Goal: Information Seeking & Learning: Learn about a topic

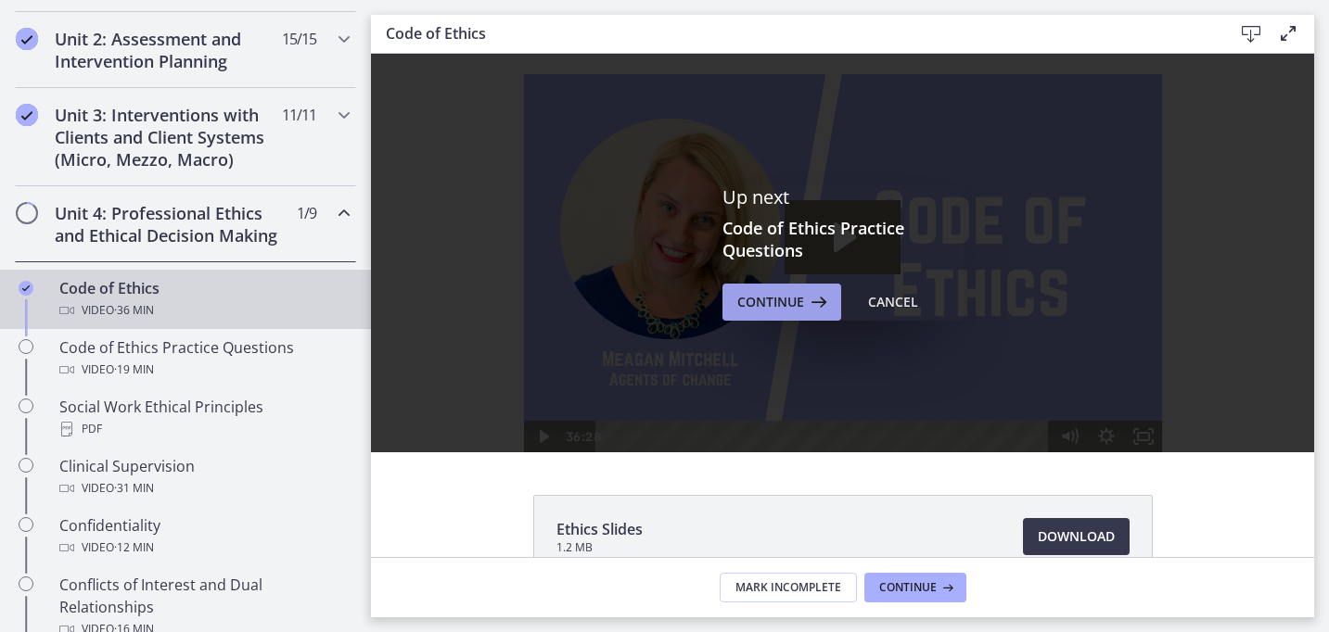
click at [820, 312] on icon at bounding box center [817, 302] width 26 height 22
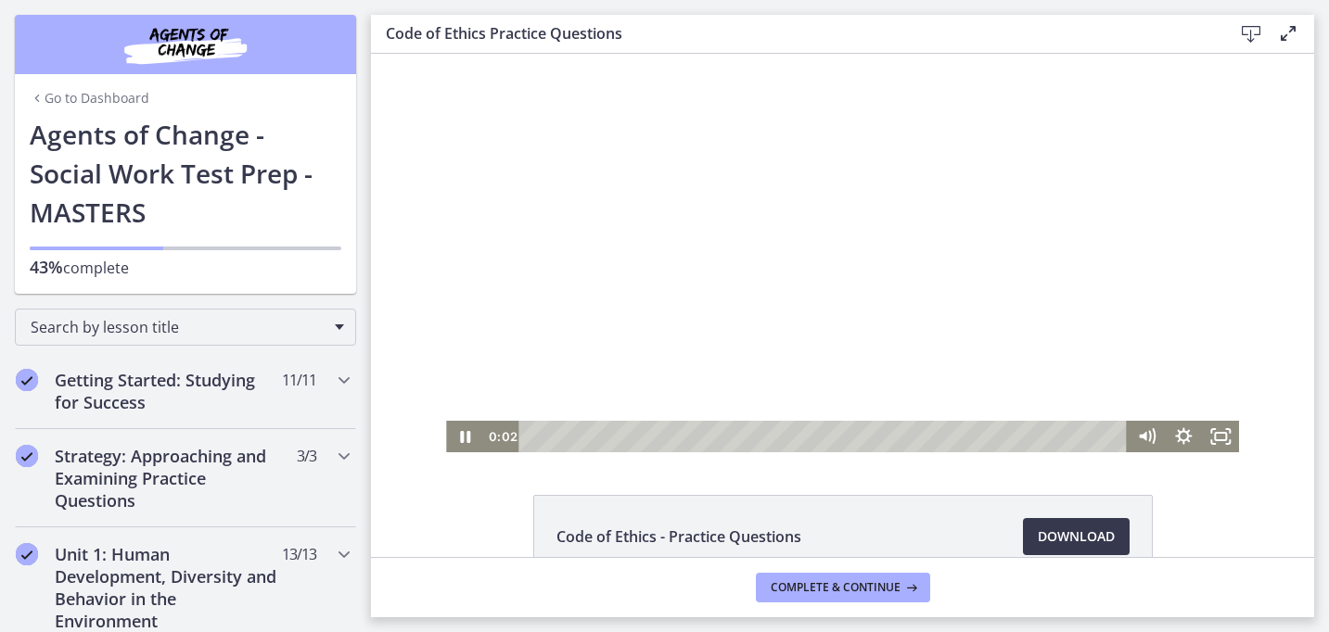
click at [641, 324] on div at bounding box center [842, 253] width 793 height 399
click at [1212, 437] on icon "Fullscreen" at bounding box center [1220, 437] width 45 height 38
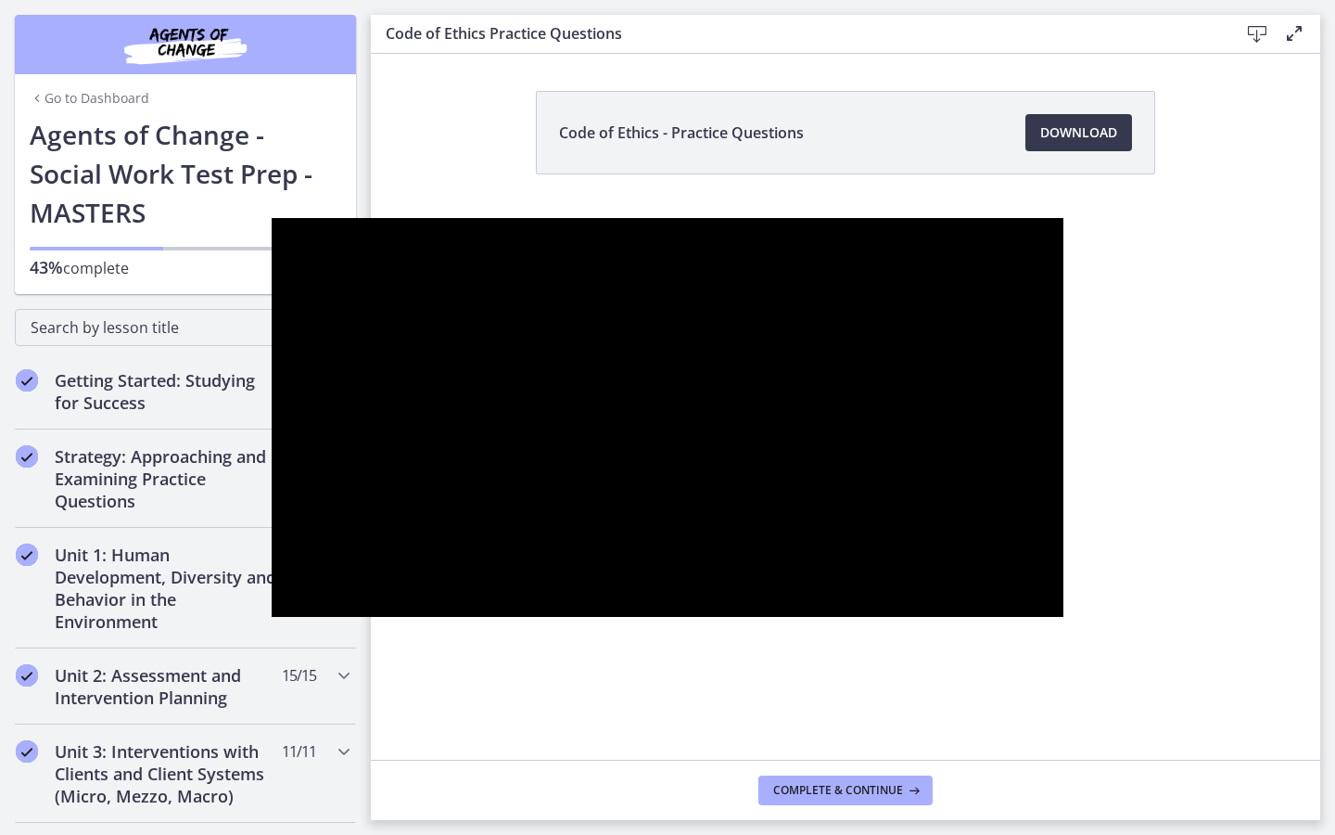
click at [1065, 570] on div at bounding box center [668, 417] width 793 height 399
click at [272, 218] on button "Pause: cbe66putov91j64ic120.mp4" at bounding box center [272, 218] width 1 height 1
click at [272, 218] on button "Play Video: cbe66putov91j64ic120.mp4" at bounding box center [272, 218] width 1 height 1
click at [272, 218] on button "Pause: cbe66putov91j64ic120.mp4" at bounding box center [272, 218] width 1 height 1
click at [272, 218] on button "Play Video: cbe66putov91j64ic120.mp4" at bounding box center [272, 218] width 1 height 1
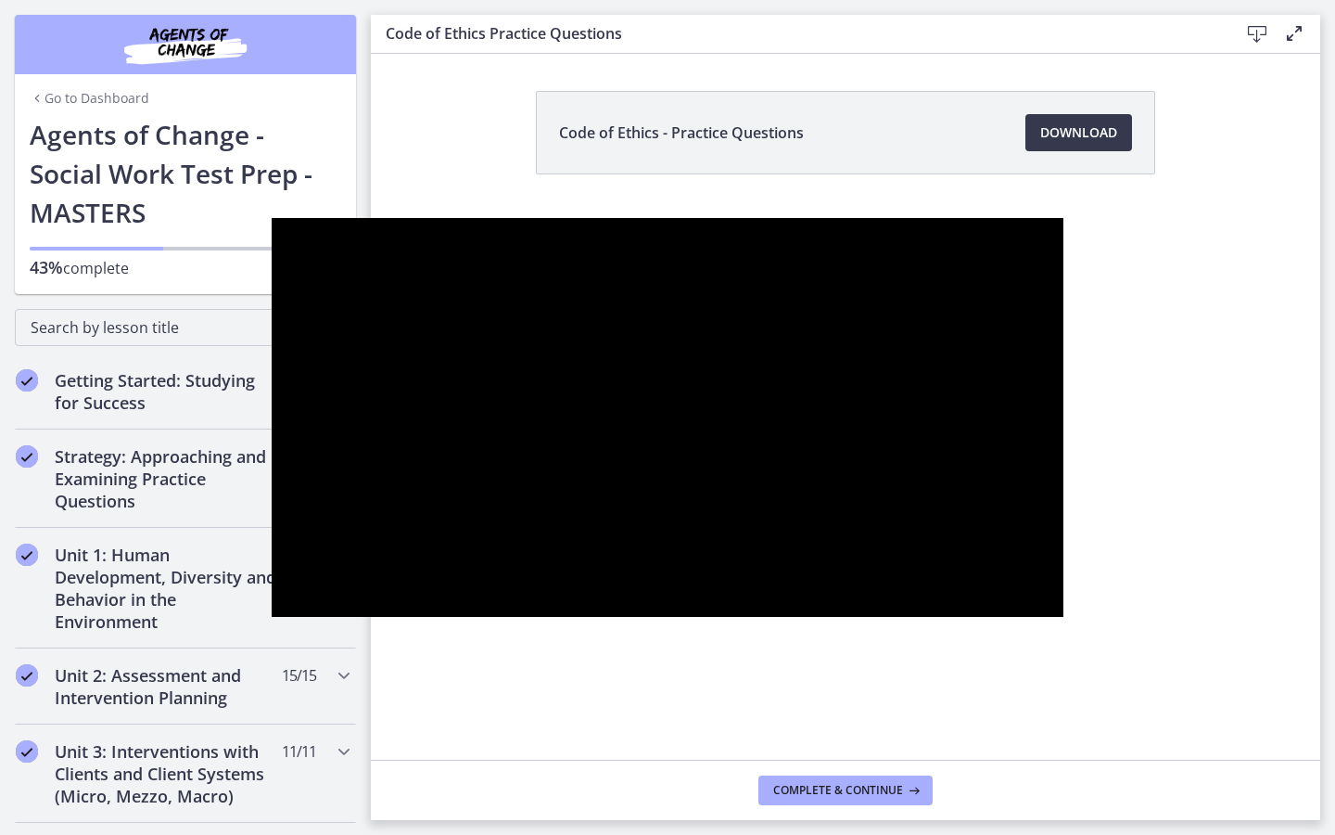
click at [272, 218] on button "Pause: cbe66putov91j64ic120.mp4" at bounding box center [272, 218] width 1 height 1
click at [272, 218] on button "Play Video: cbe66putov91j64ic120.mp4" at bounding box center [272, 218] width 1 height 1
click at [272, 218] on button "Pause: cbe66putov91j64ic120.mp4" at bounding box center [272, 218] width 1 height 1
click at [272, 218] on button "Play Video: cbe66putov91j64ic120.mp4" at bounding box center [272, 218] width 1 height 1
click at [272, 218] on button "Pause: cbe66putov91j64ic120.mp4" at bounding box center [272, 218] width 1 height 1
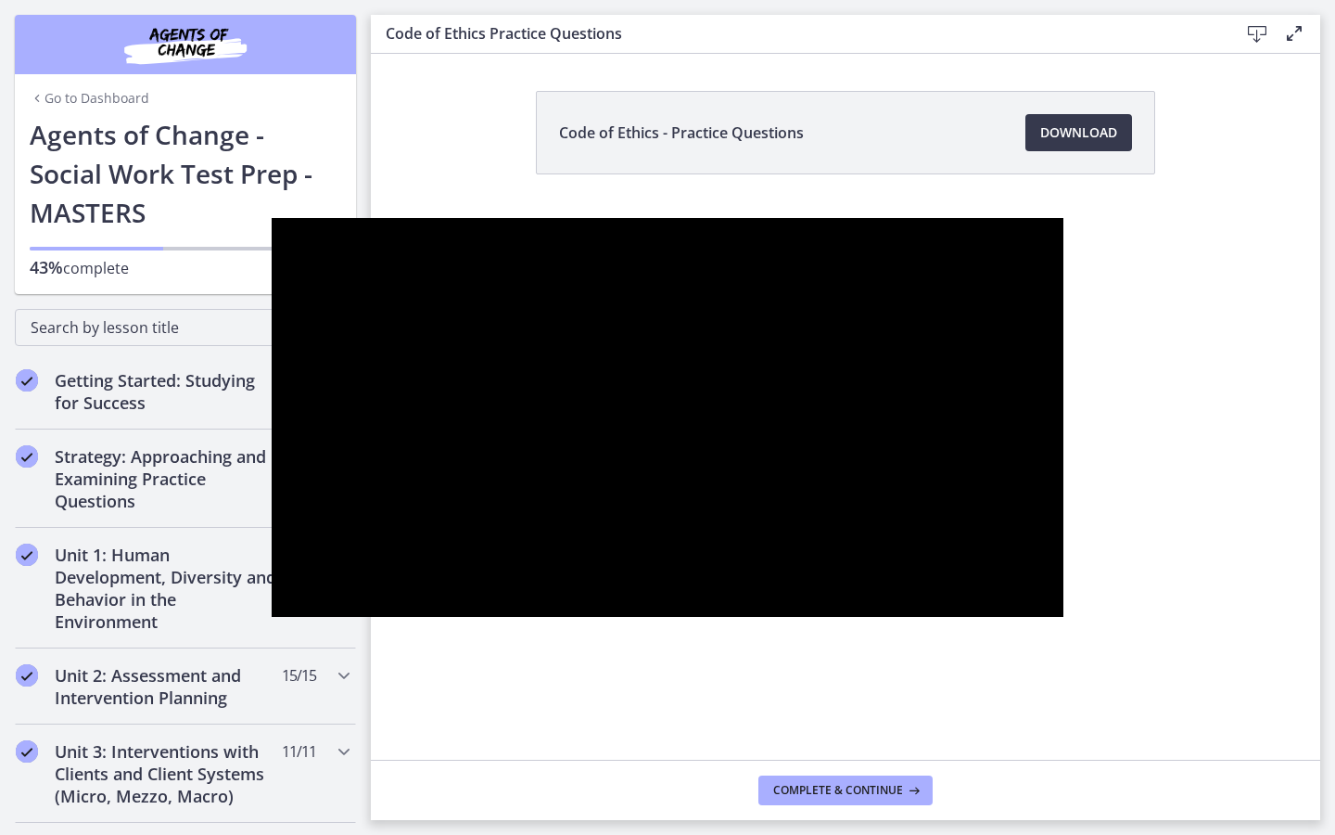
click at [1000, 617] on div at bounding box center [668, 417] width 793 height 399
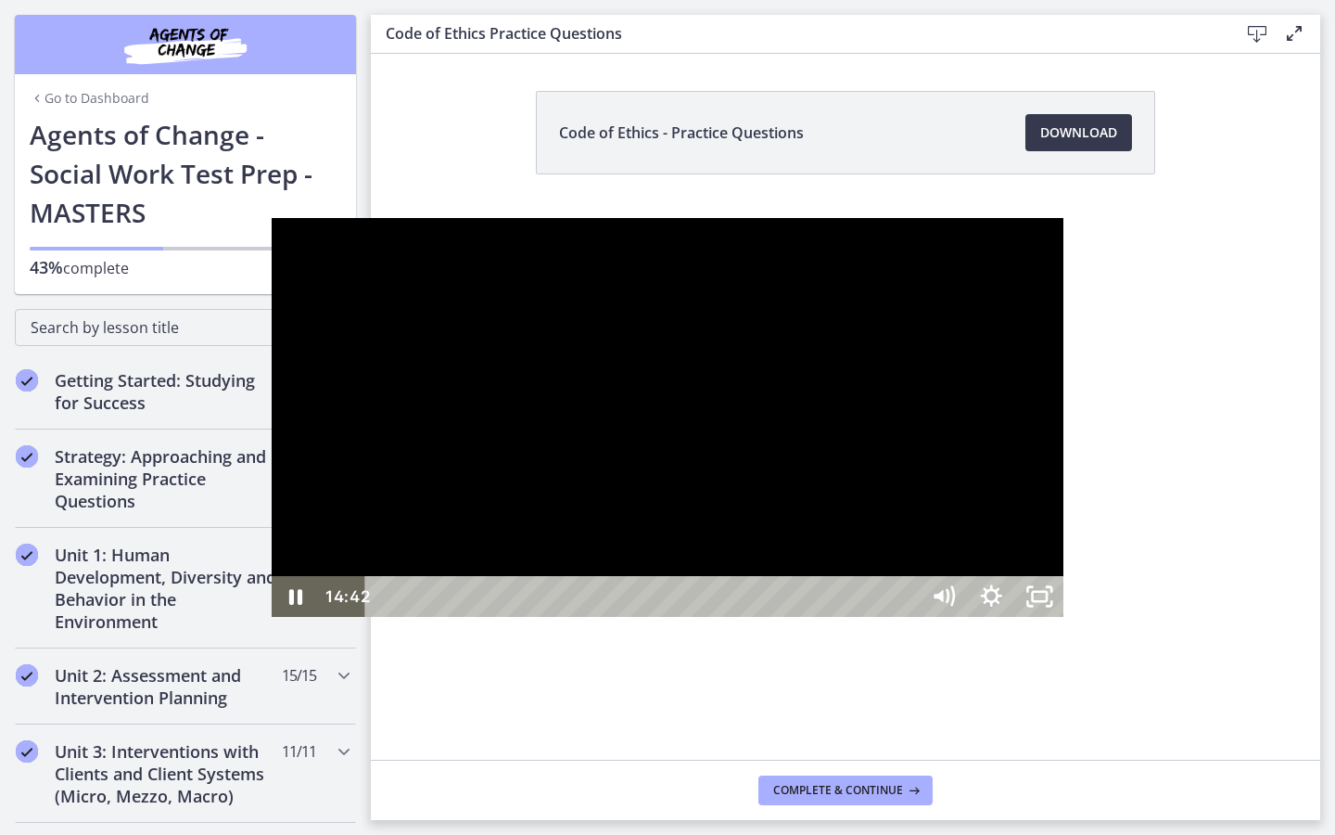
click at [986, 617] on div at bounding box center [668, 417] width 793 height 399
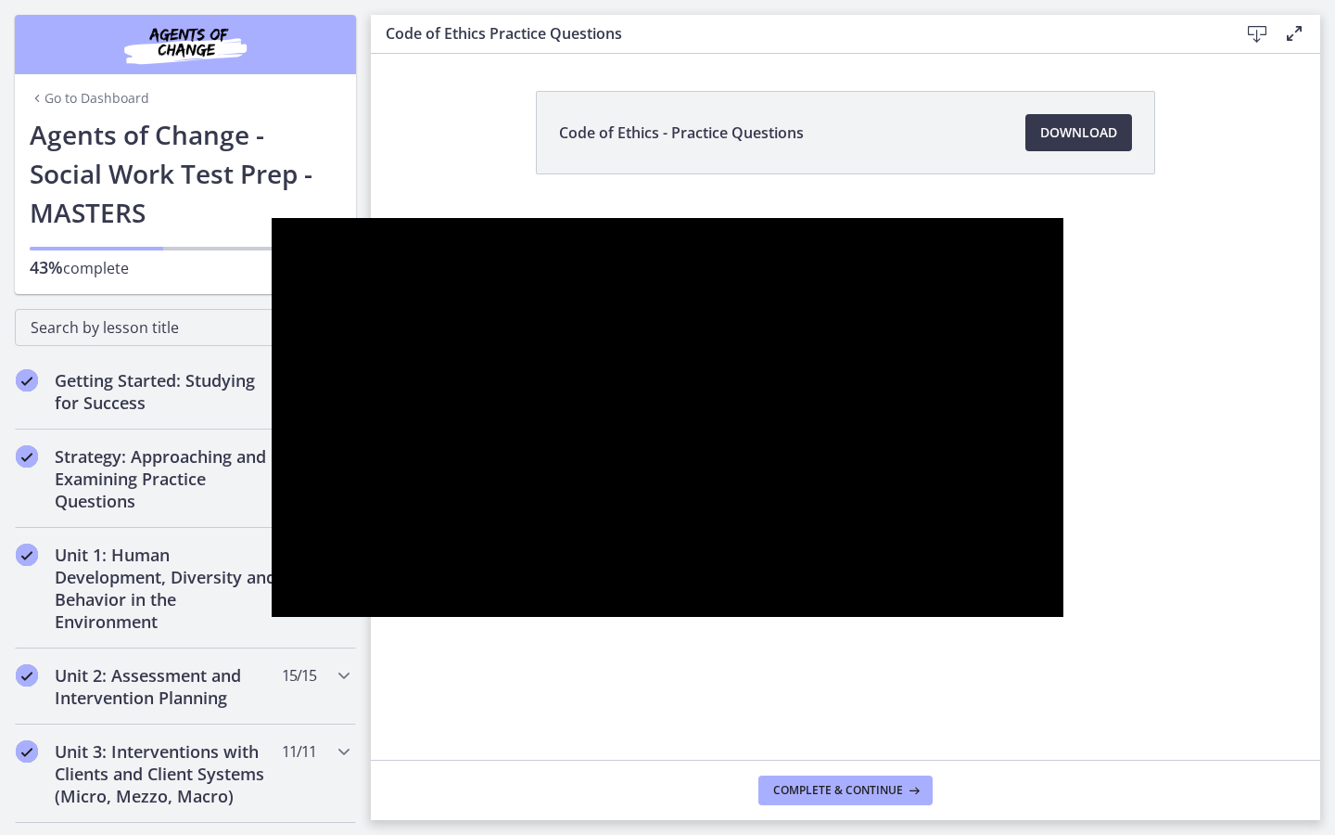
click at [272, 218] on button "Play Video: cbe66putov91j64ic120.mp4" at bounding box center [272, 218] width 1 height 1
click at [272, 218] on button "Pause: cbe66putov91j64ic120.mp4" at bounding box center [272, 218] width 1 height 1
click at [272, 218] on button "Play Video: cbe66putov91j64ic120.mp4" at bounding box center [272, 218] width 1 height 1
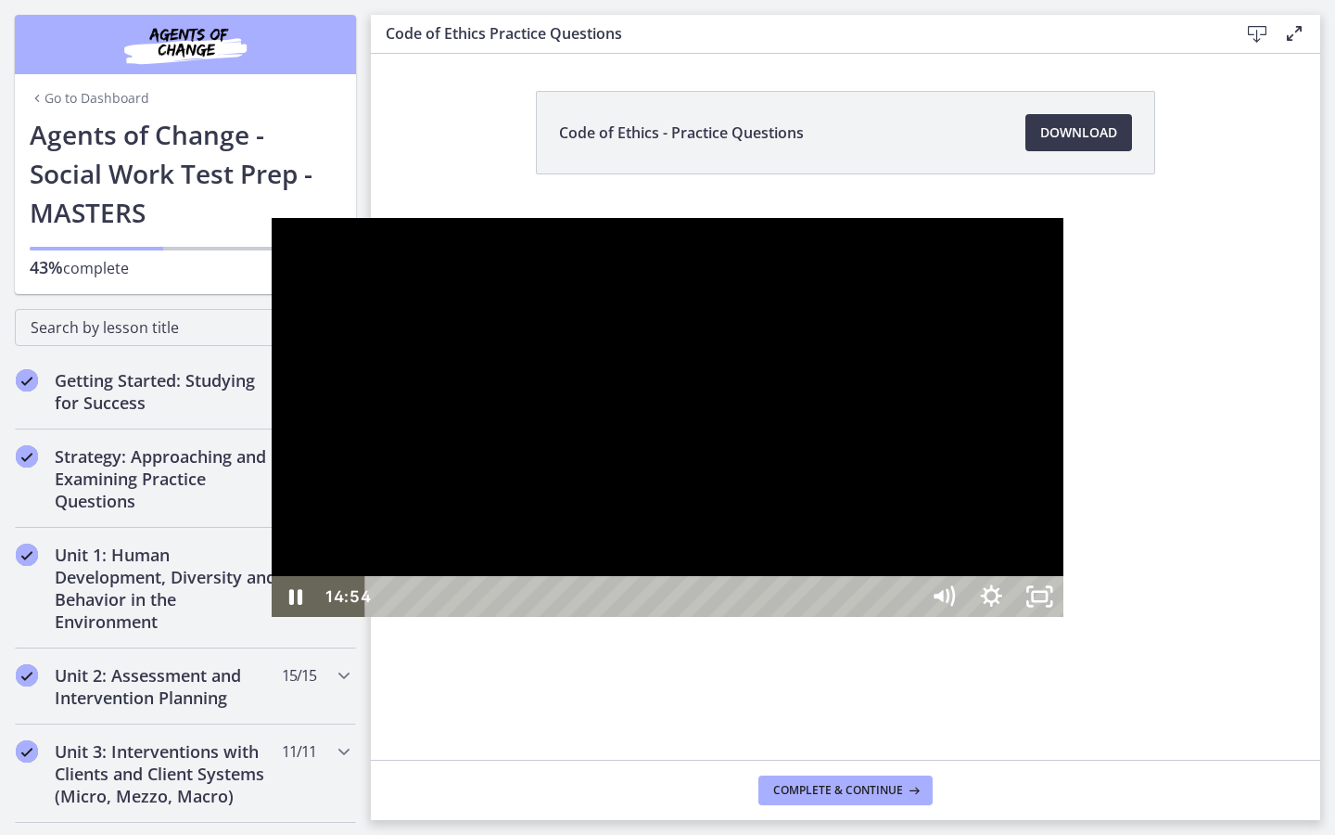
click at [908, 617] on div "14:54" at bounding box center [645, 596] width 525 height 41
click at [1064, 617] on icon "Unfullscreen" at bounding box center [1039, 596] width 48 height 41
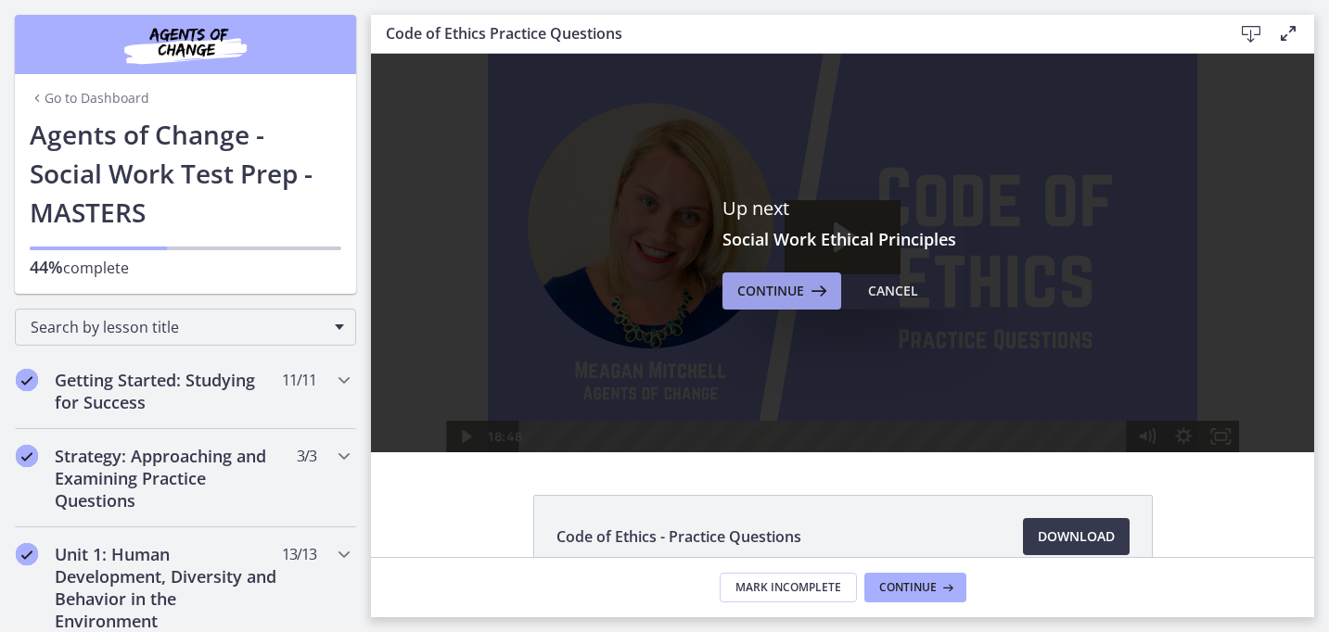
click at [792, 304] on button "Continue" at bounding box center [781, 291] width 119 height 37
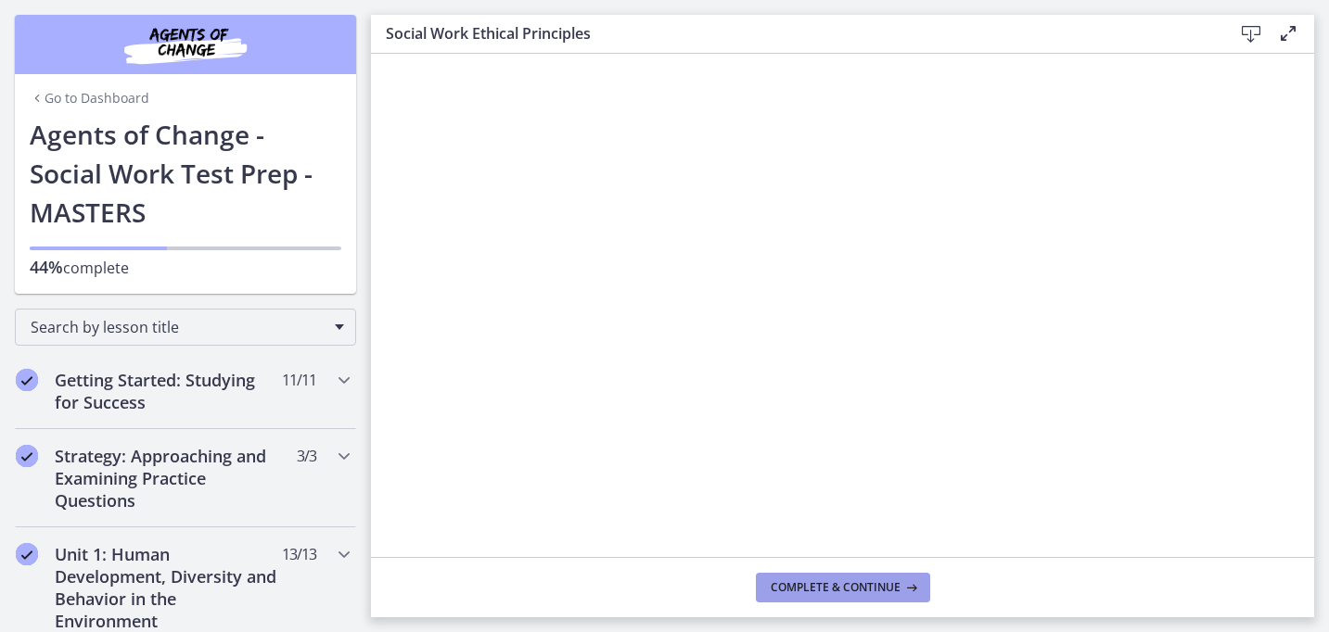
click at [901, 601] on button "Complete & continue" at bounding box center [843, 588] width 174 height 30
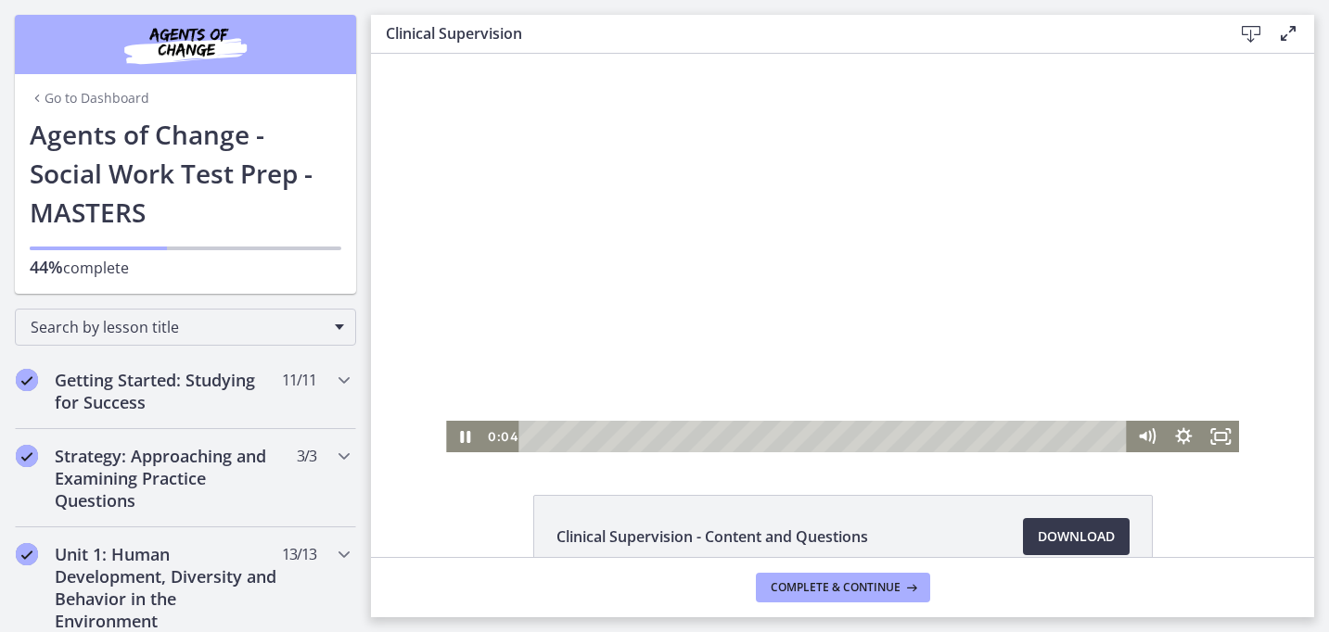
click at [1078, 325] on div at bounding box center [842, 253] width 793 height 399
click at [1232, 435] on icon "Fullscreen" at bounding box center [1220, 437] width 37 height 32
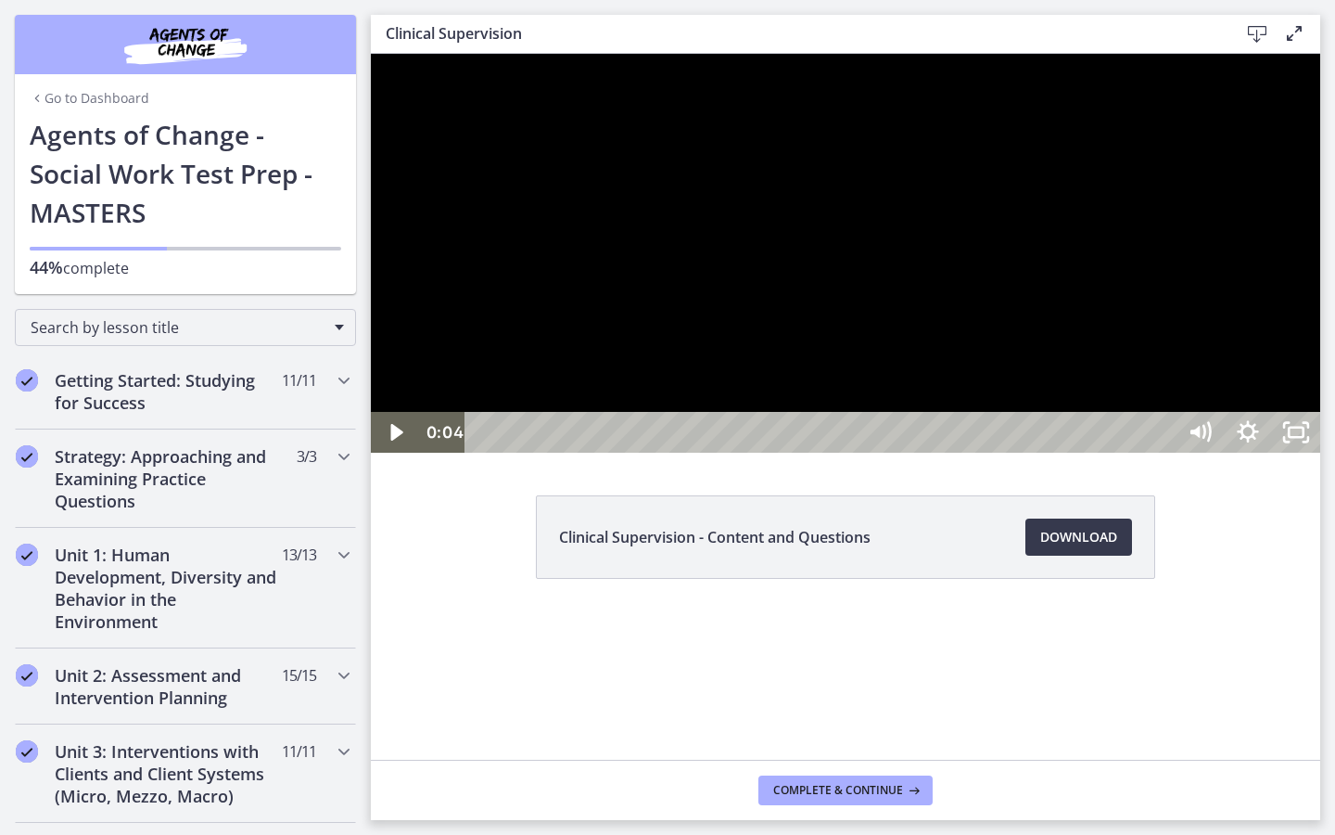
click at [1320, 453] on div at bounding box center [846, 253] width 950 height 399
click at [1164, 453] on div "30:43" at bounding box center [823, 432] width 681 height 41
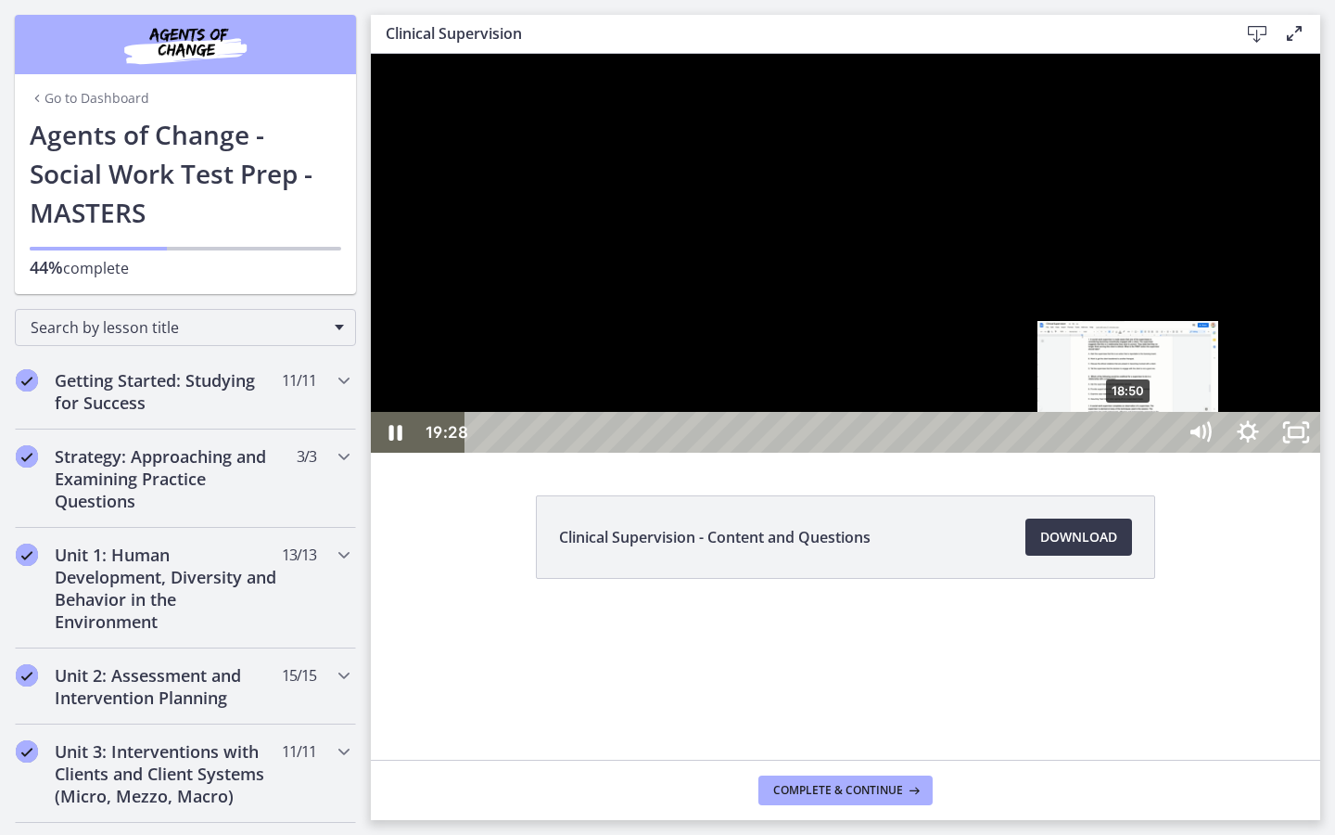
click at [1129, 453] on div "18:50" at bounding box center [823, 432] width 681 height 41
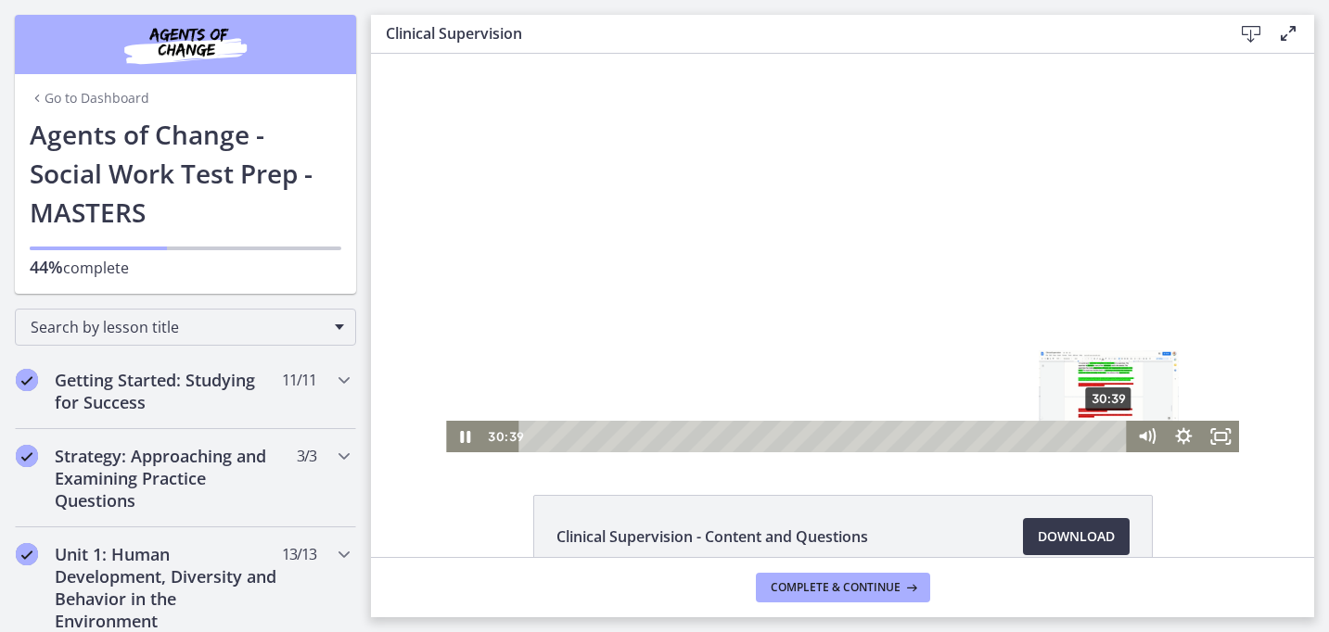
click at [1110, 436] on div "30:39" at bounding box center [825, 437] width 586 height 32
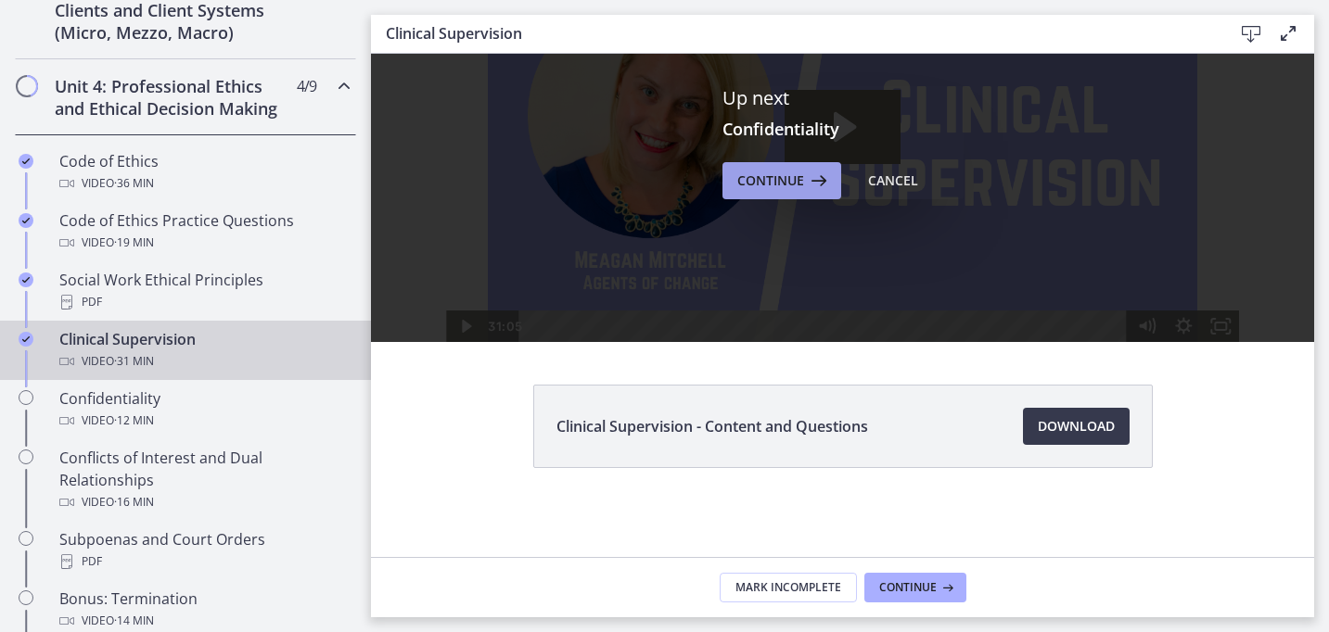
click at [772, 185] on span "Continue" at bounding box center [770, 181] width 67 height 22
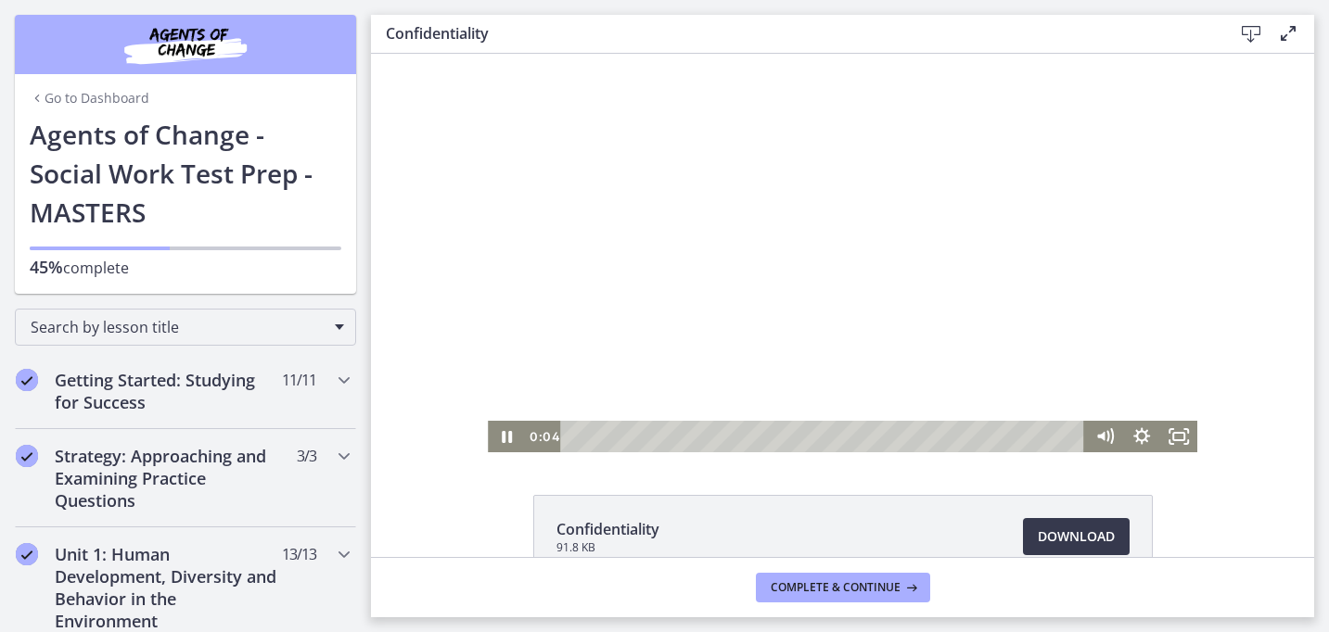
click at [797, 311] on div at bounding box center [842, 253] width 708 height 399
click at [1175, 449] on icon "Fullscreen" at bounding box center [1178, 437] width 37 height 32
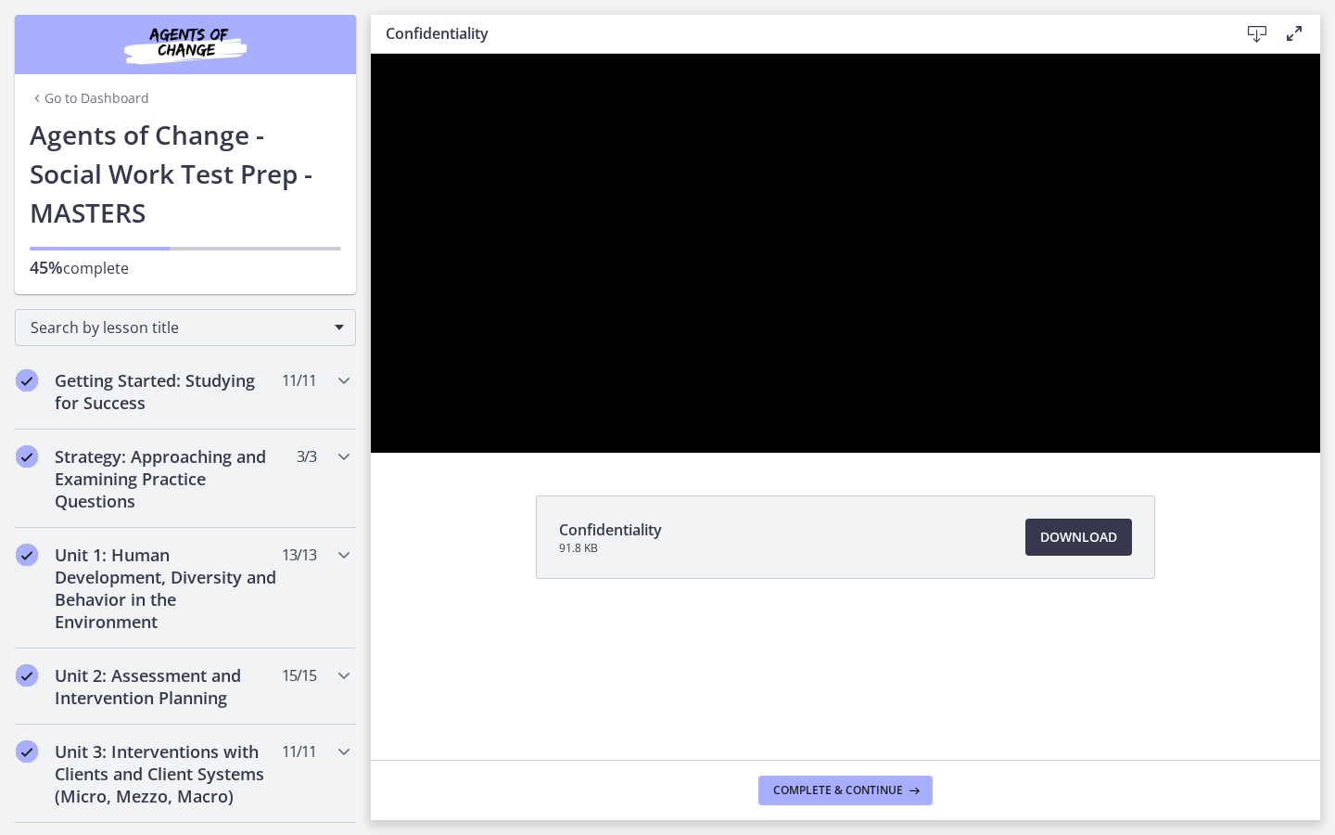
click at [1320, 453] on div at bounding box center [846, 253] width 950 height 399
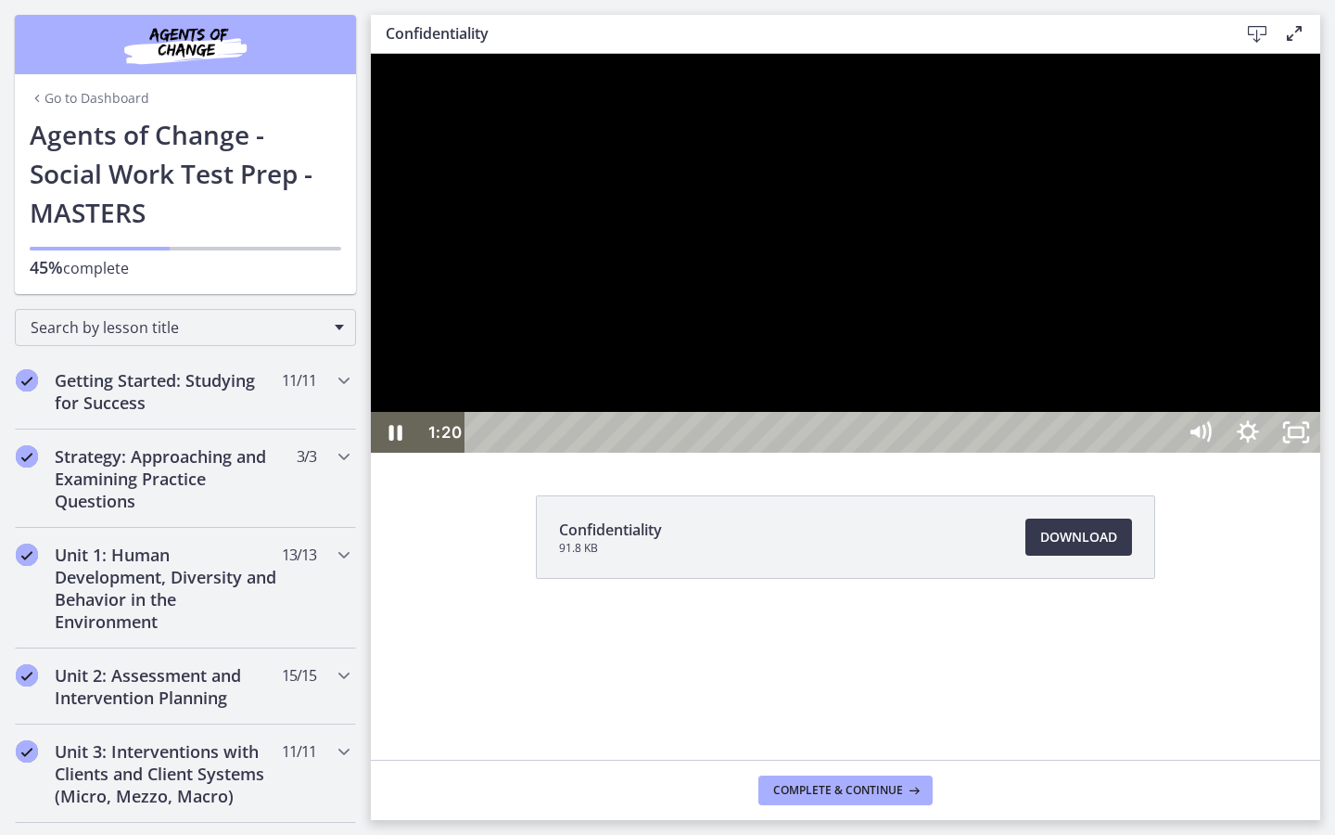
click at [1320, 453] on div at bounding box center [846, 253] width 950 height 399
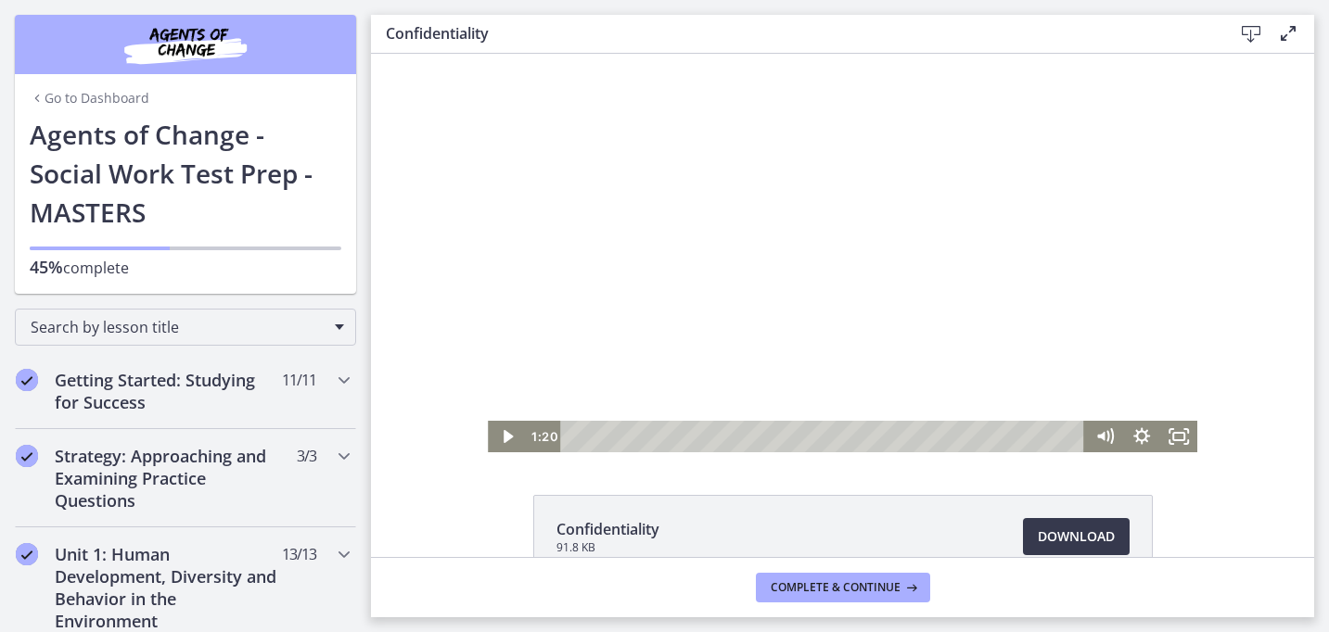
click at [1102, 337] on div at bounding box center [842, 253] width 708 height 399
click at [1171, 439] on icon "Fullscreen" at bounding box center [1178, 437] width 37 height 32
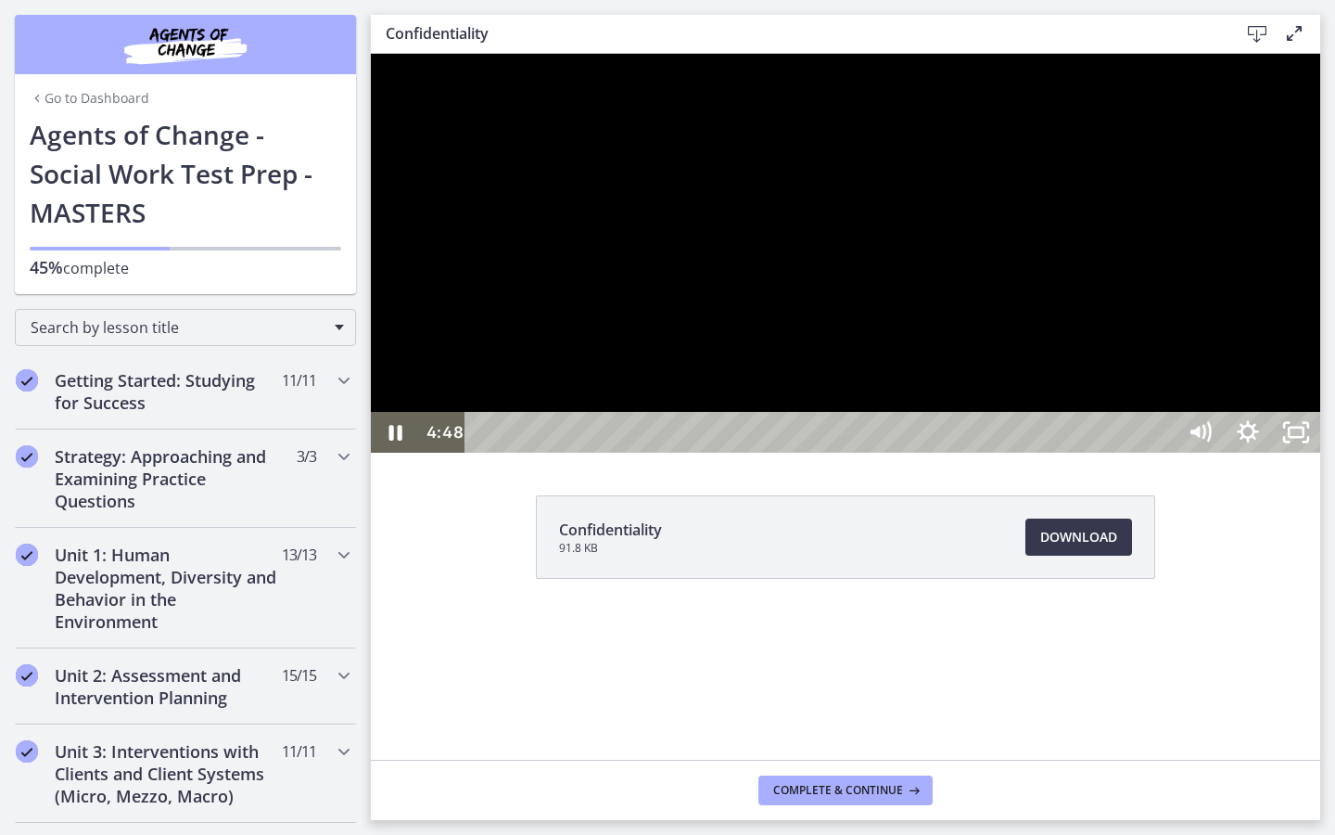
click at [1320, 453] on div at bounding box center [846, 253] width 950 height 399
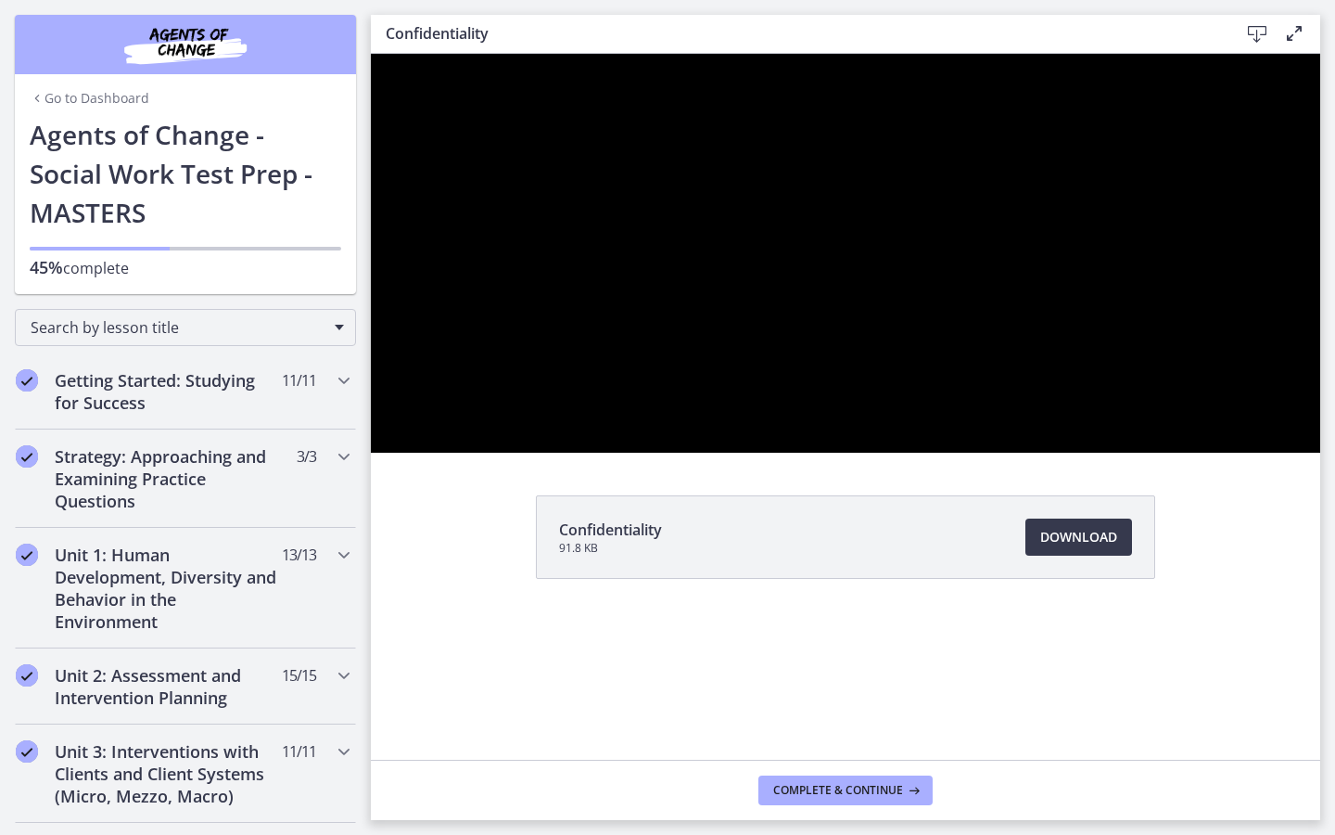
click at [371, 54] on button "Play Video: c1hrgn7jbns4p4pu7s2g.mp4" at bounding box center [371, 54] width 1 height 1
click at [1320, 453] on div at bounding box center [846, 253] width 950 height 399
click at [371, 54] on button "Play Video: c1hrgn7jbns4p4pu7s2g.mp4" at bounding box center [371, 54] width 1 height 1
click at [371, 54] on button "Pause: c1hrgn7jbns4p4pu7s2g.mp4" at bounding box center [371, 54] width 1 height 1
click at [371, 54] on button "Play Video: c1hrgn7jbns4p4pu7s2g.mp4" at bounding box center [371, 54] width 1 height 1
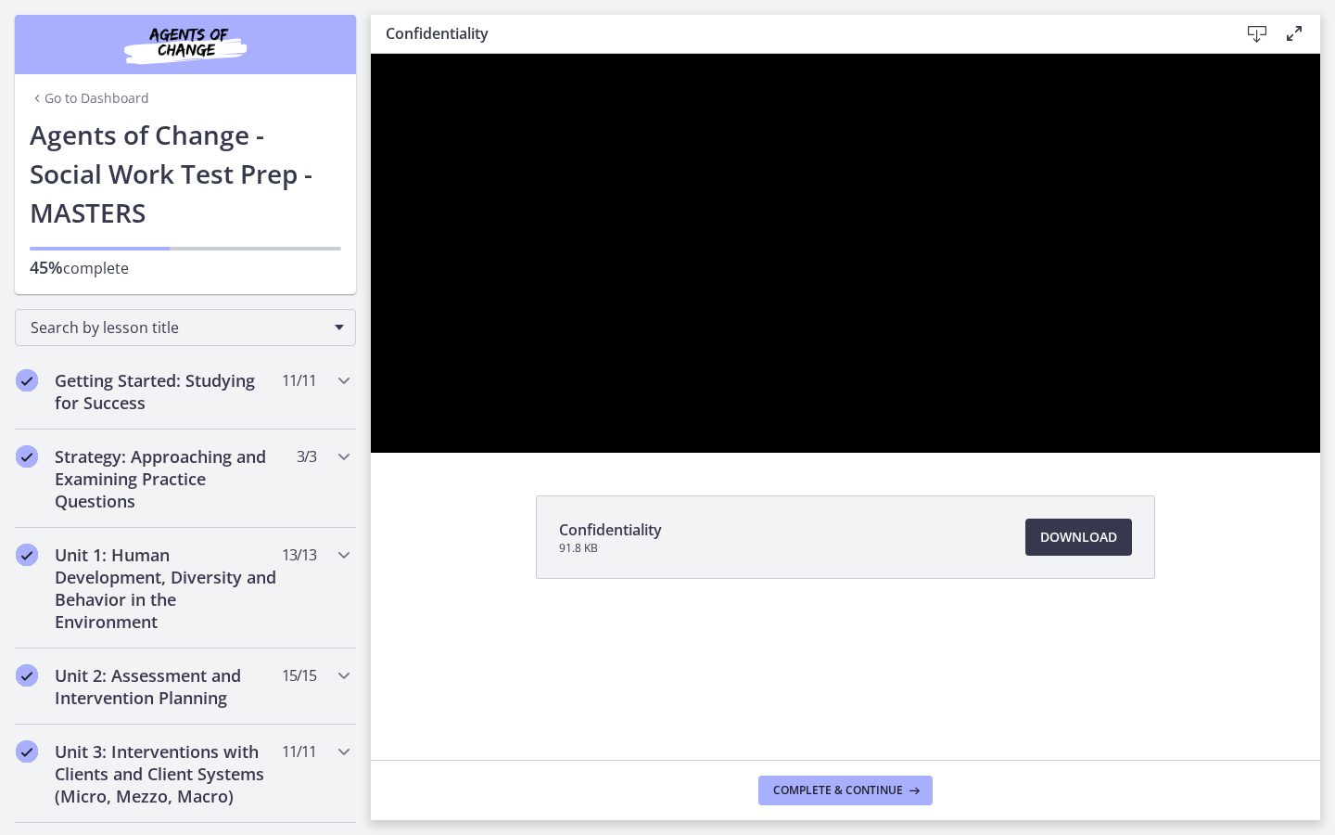
click at [371, 54] on button "Pause: c1hrgn7jbns4p4pu7s2g.mp4" at bounding box center [371, 54] width 1 height 1
click at [371, 54] on button "Play Video: c1hrgn7jbns4p4pu7s2g.mp4" at bounding box center [371, 54] width 1 height 1
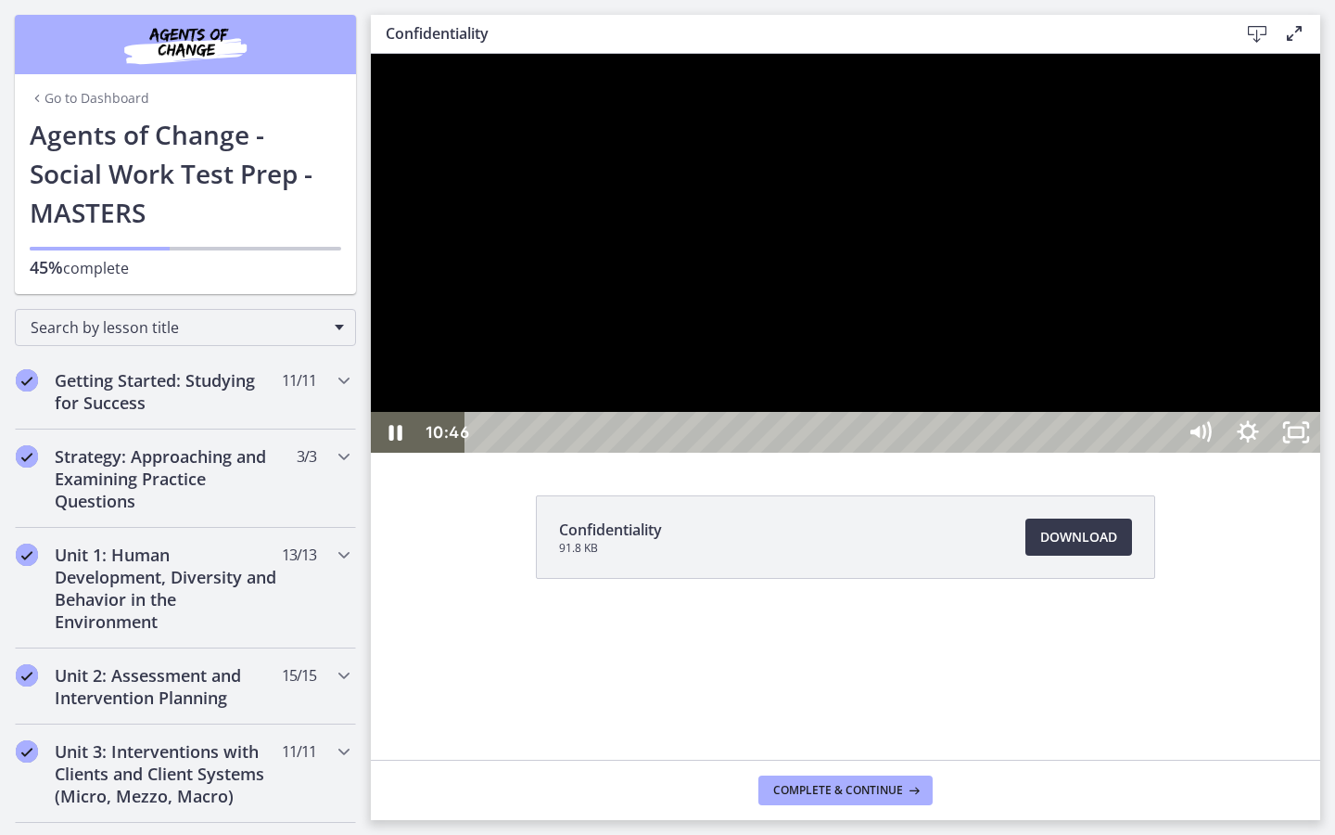
click at [1320, 453] on div at bounding box center [846, 253] width 950 height 399
click at [371, 54] on button "Play Video: c1hrgn7jbns4p4pu7s2g.mp4" at bounding box center [371, 54] width 1 height 1
click at [1320, 453] on icon "Unfullscreen" at bounding box center [1296, 432] width 48 height 41
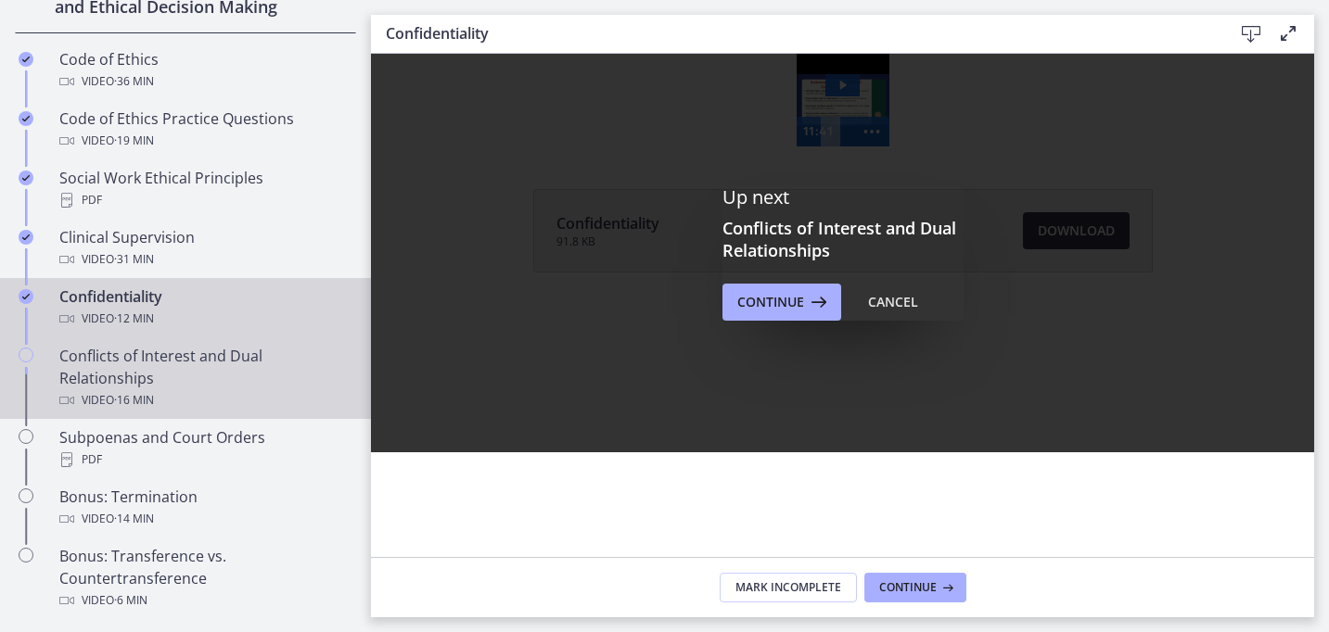
scroll to position [891, 0]
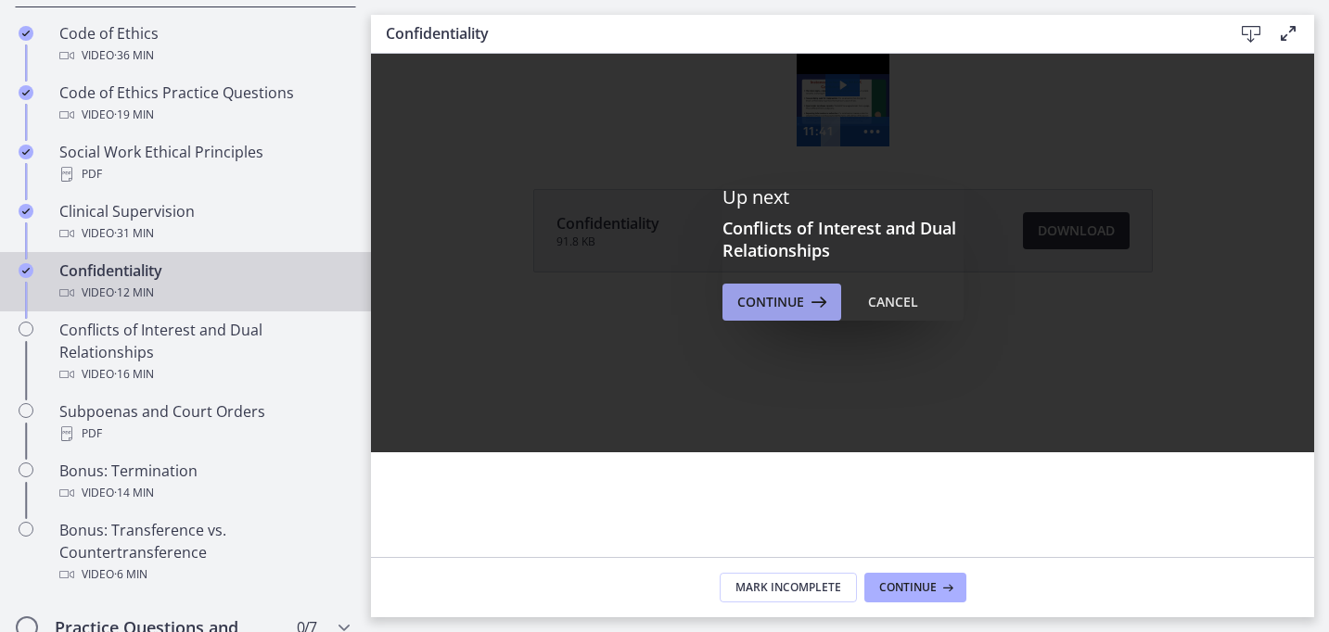
click at [782, 305] on span "Continue" at bounding box center [770, 302] width 67 height 22
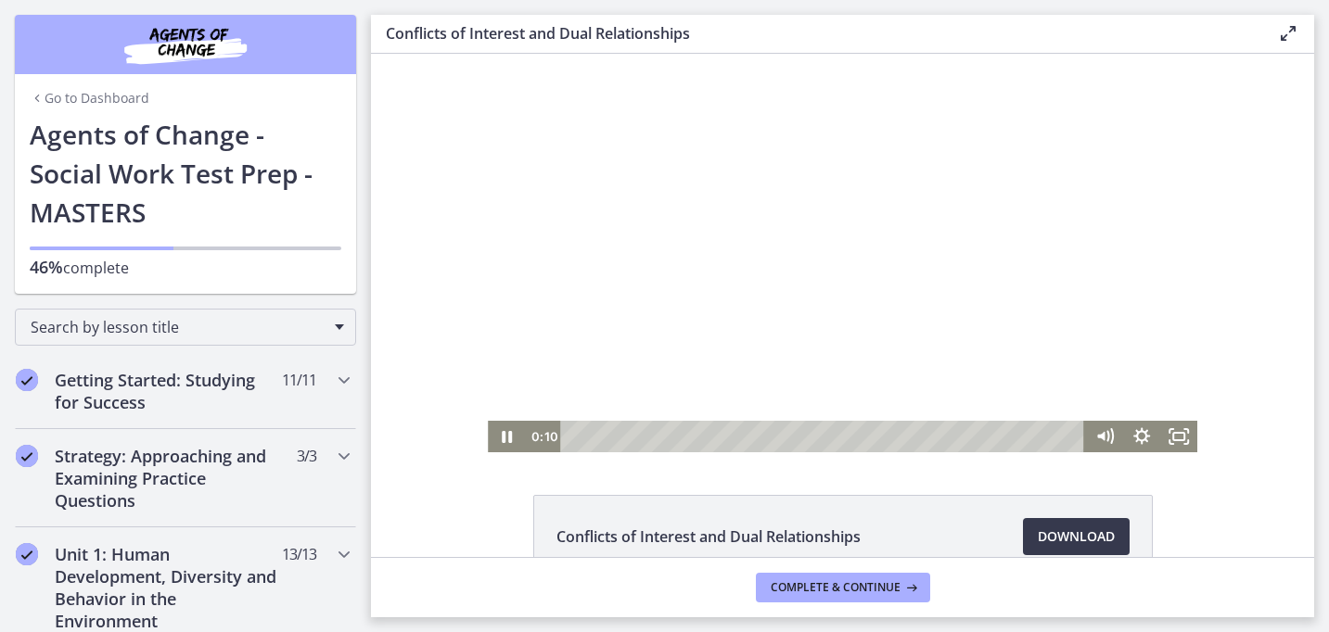
click at [854, 301] on div at bounding box center [842, 253] width 708 height 399
click at [1175, 429] on icon "Fullscreen" at bounding box center [1178, 437] width 45 height 38
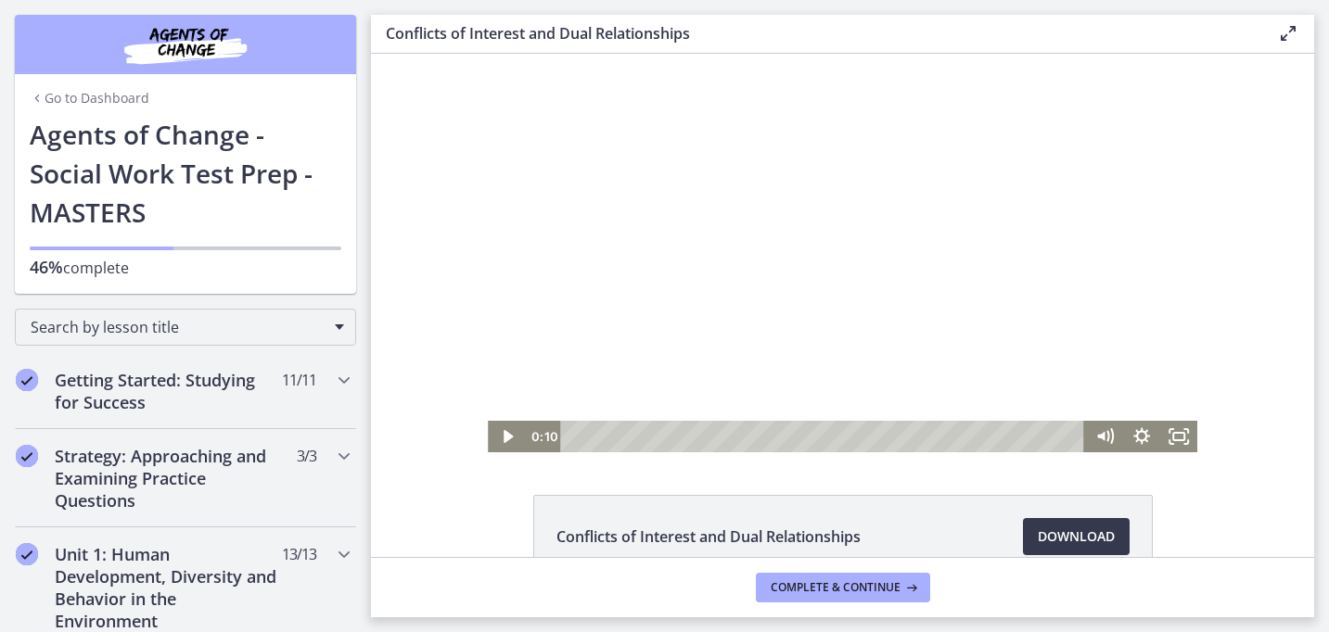
click at [954, 270] on div at bounding box center [842, 253] width 708 height 399
click at [1183, 433] on rect "Fullscreen" at bounding box center [1178, 436] width 11 height 7
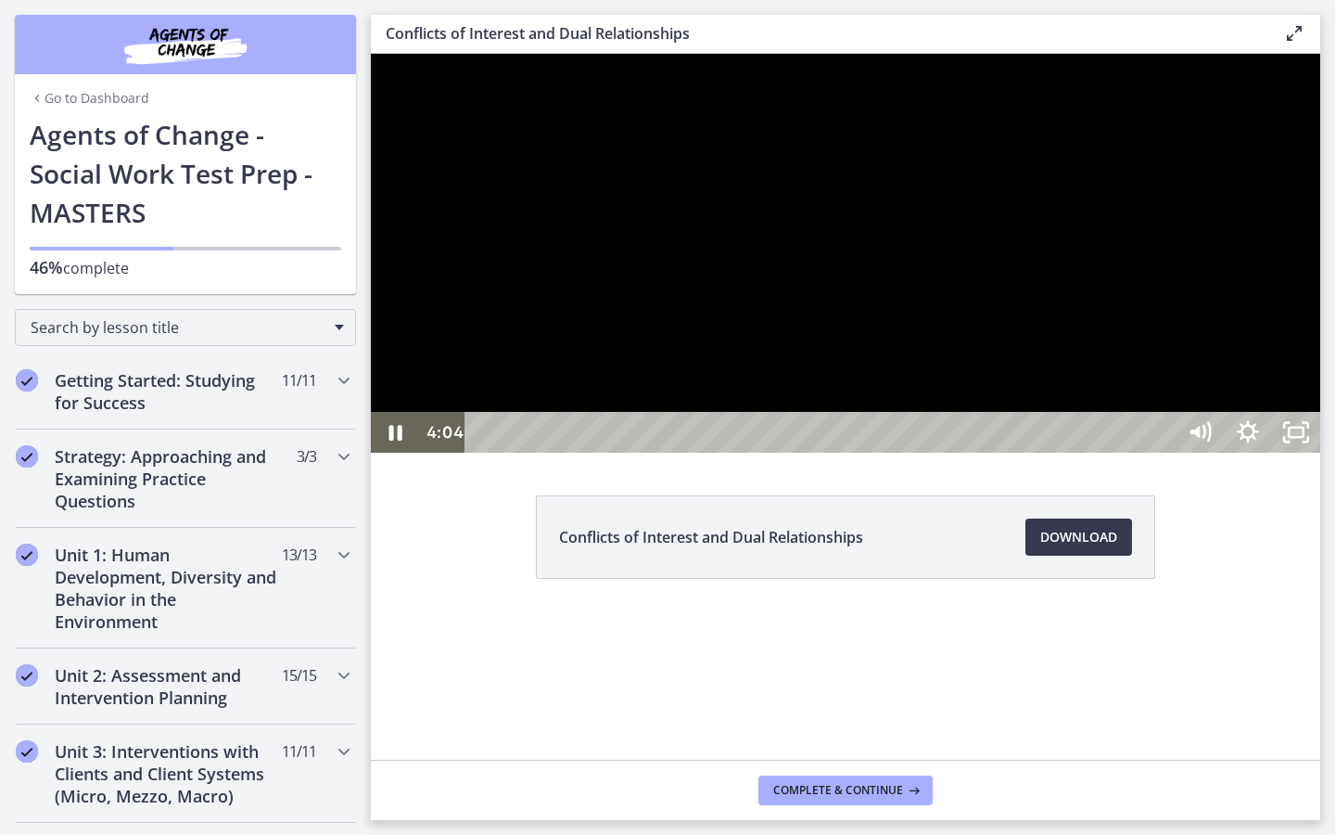
click at [1320, 453] on div at bounding box center [846, 253] width 950 height 399
click at [371, 54] on button "Play Video: cthlvd1d06jc72h4kvd0.mp4" at bounding box center [371, 54] width 1 height 1
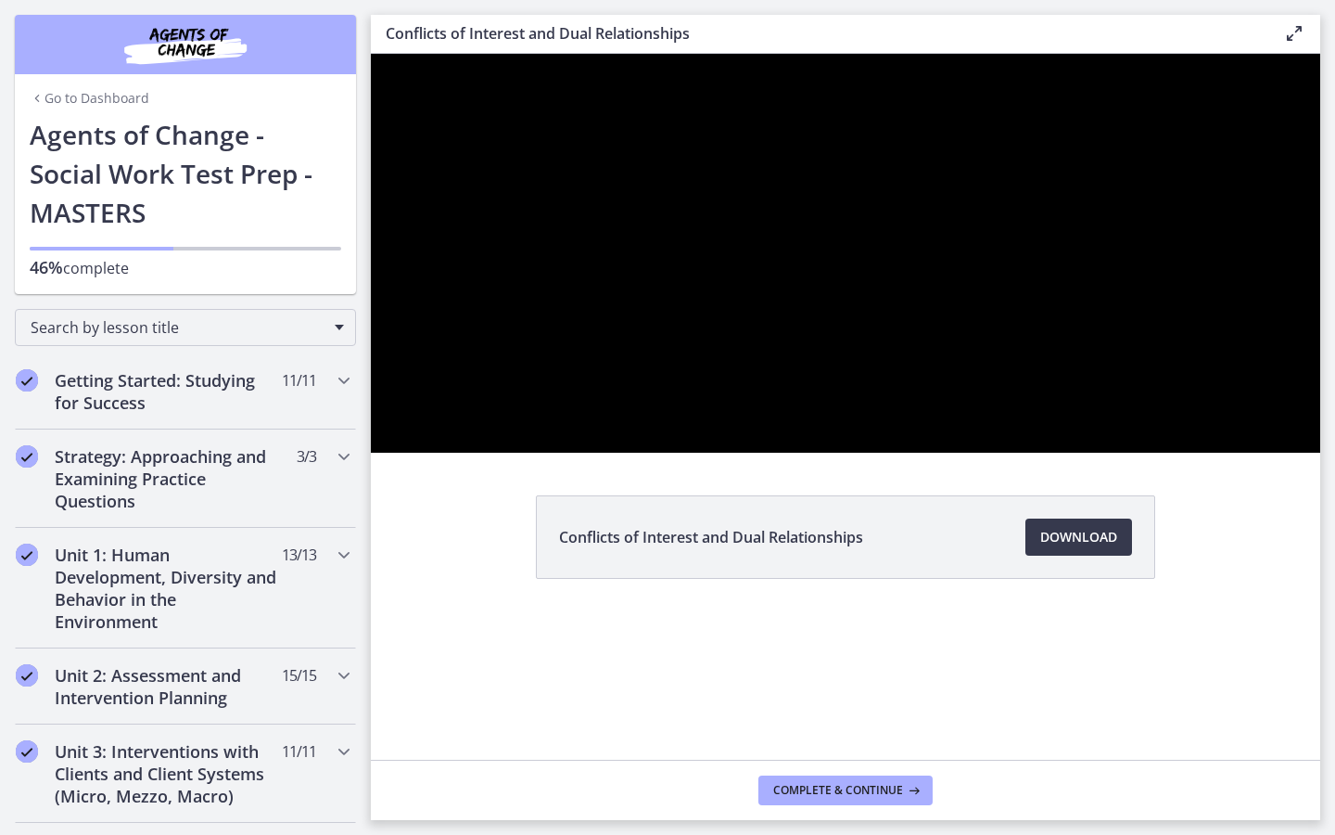
click at [371, 54] on button "Pause: cthlvd1d06jc72h4kvd0.mp4" at bounding box center [371, 54] width 1 height 1
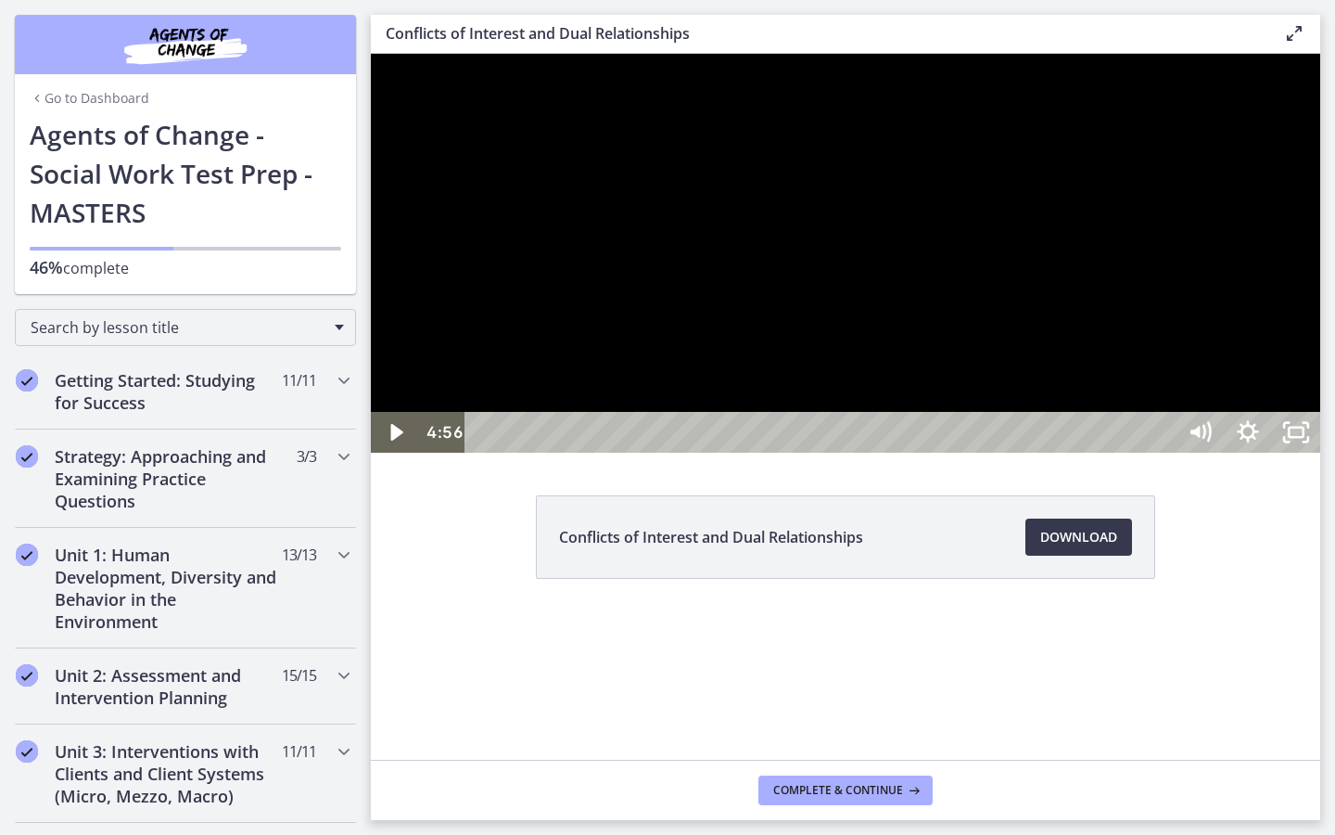
click at [795, 453] on div "Playbar" at bounding box center [823, 432] width 681 height 41
click at [841, 453] on div at bounding box center [846, 253] width 950 height 399
click at [371, 54] on button "Play Video: cthlvd1d06jc72h4kvd0.mp4" at bounding box center [371, 54] width 1 height 1
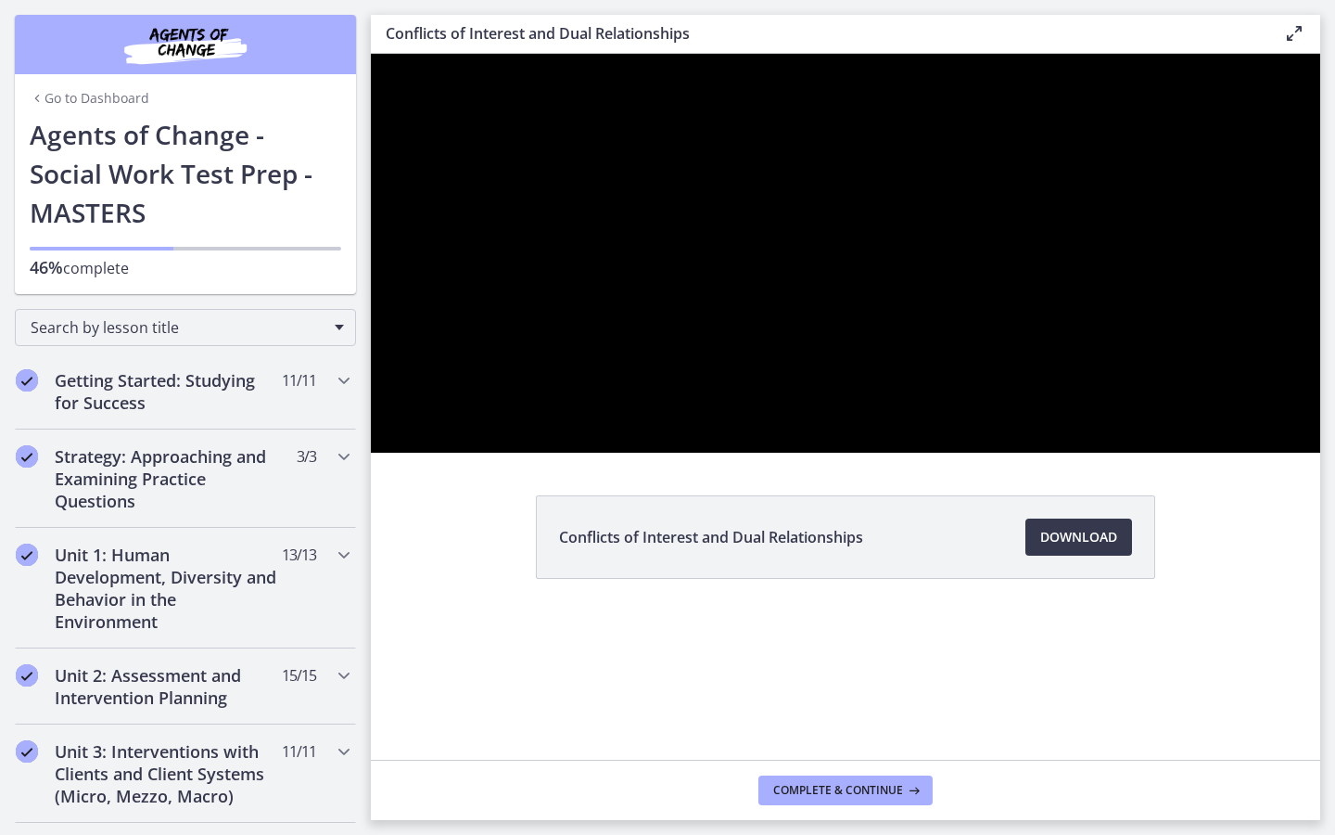
click at [371, 54] on button "Pause: cthlvd1d06jc72h4kvd0.mp4" at bounding box center [371, 54] width 1 height 1
click at [371, 54] on button "Play Video: cthlvd1d06jc72h4kvd0.mp4" at bounding box center [371, 54] width 1 height 1
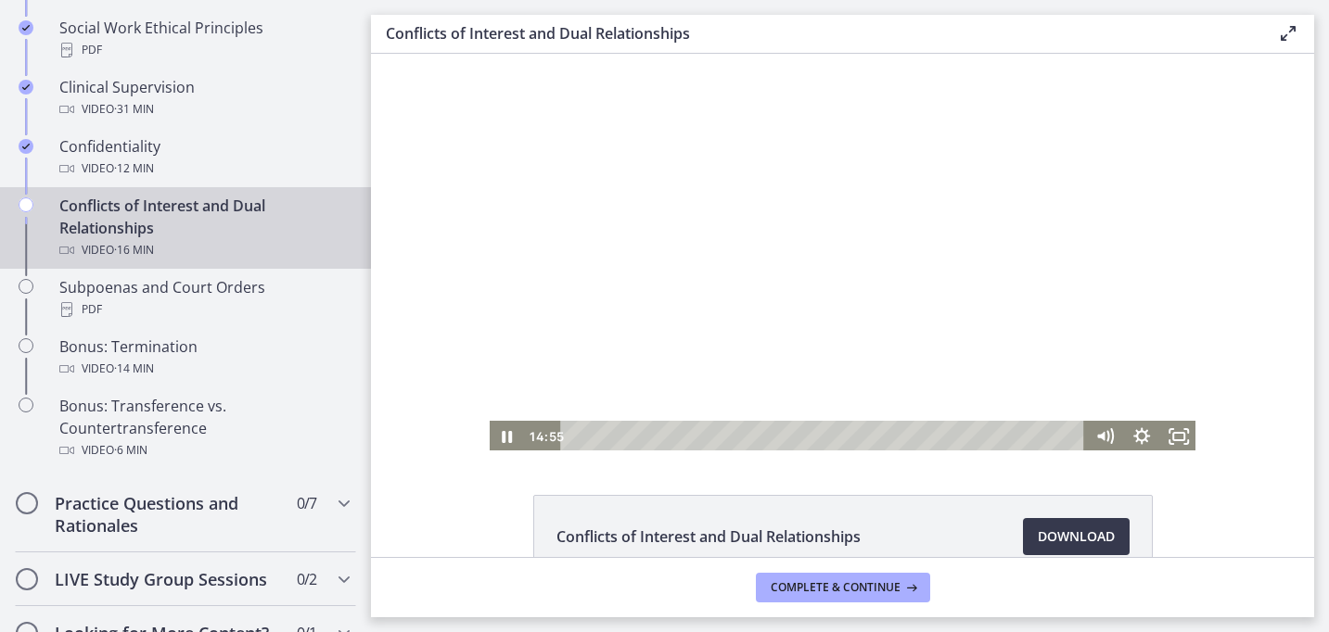
scroll to position [1014, 0]
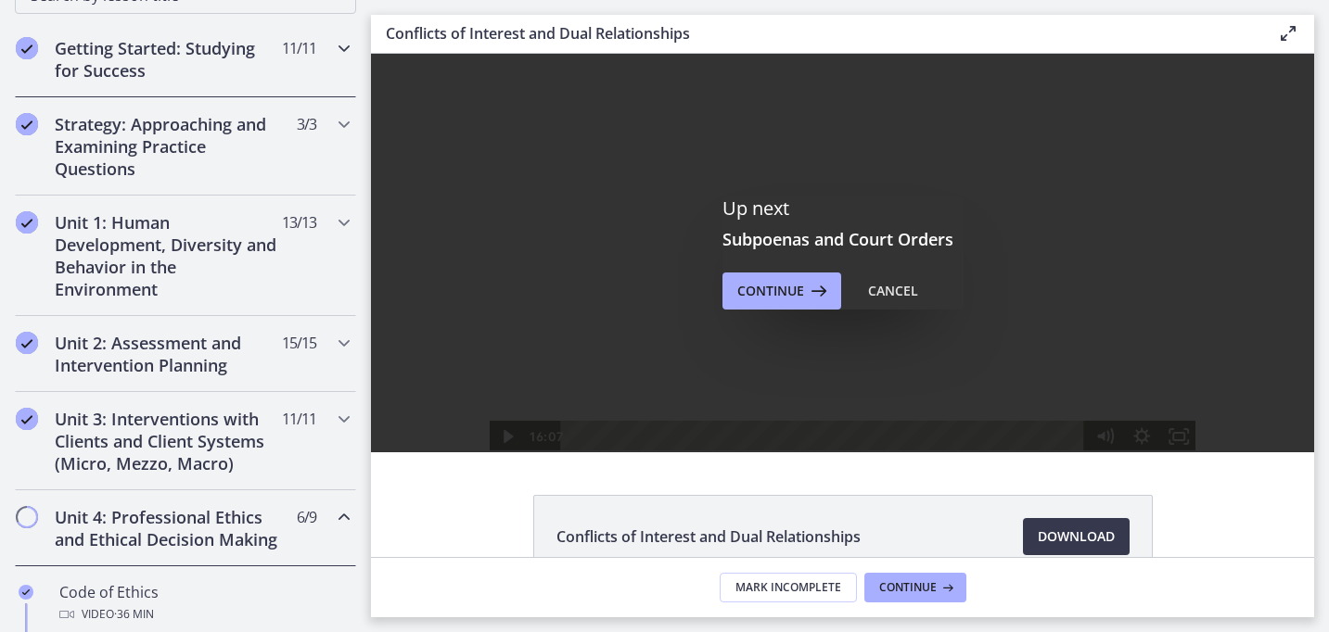
scroll to position [316, 0]
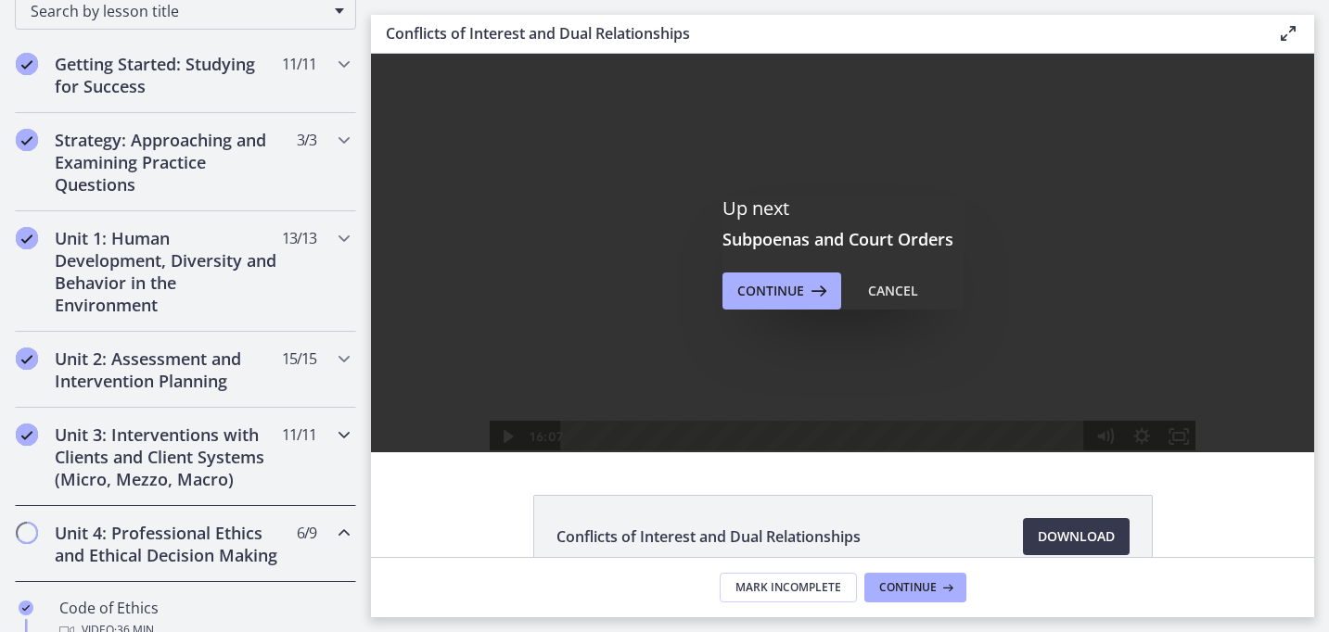
click at [241, 450] on h2 "Unit 3: Interventions with Clients and Client Systems (Micro, Mezzo, Macro)" at bounding box center [168, 457] width 226 height 67
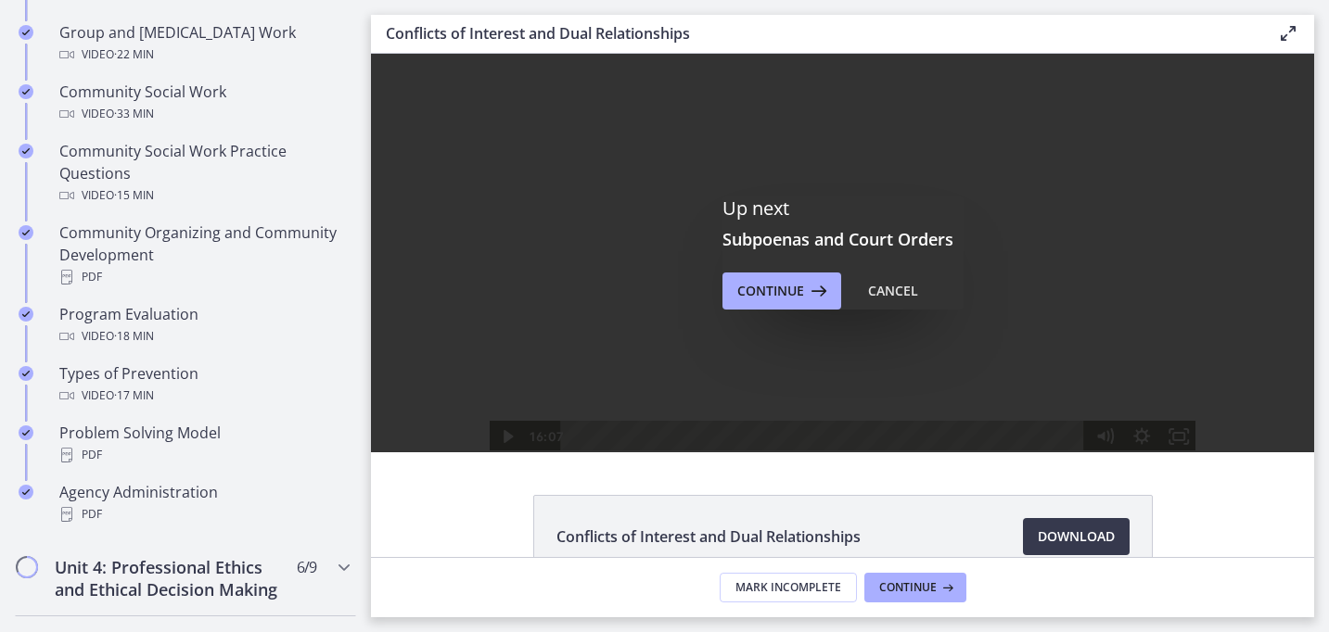
scroll to position [996, 0]
